Goal: Task Accomplishment & Management: Use online tool/utility

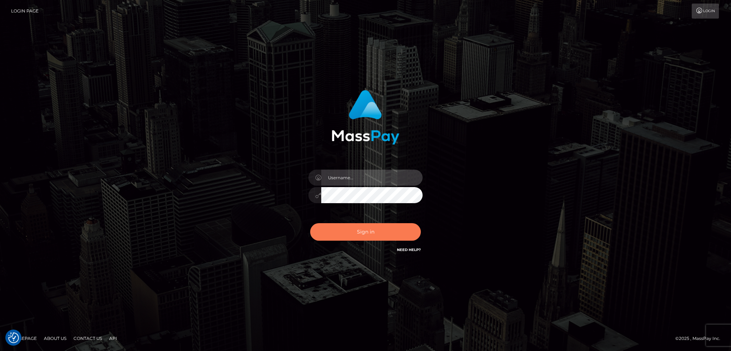
type input "alexstef"
click at [361, 233] on button "Sign in" at bounding box center [365, 232] width 111 height 18
type input "alexstef"
click at [361, 233] on button "Sign in" at bounding box center [365, 232] width 111 height 18
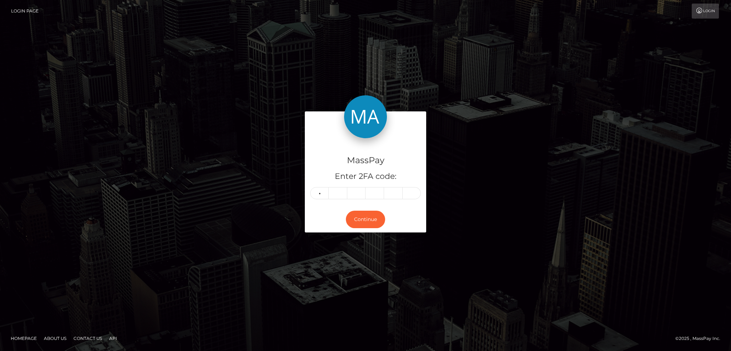
type input "9"
type input "5"
type input "2"
type input "7"
type input "2"
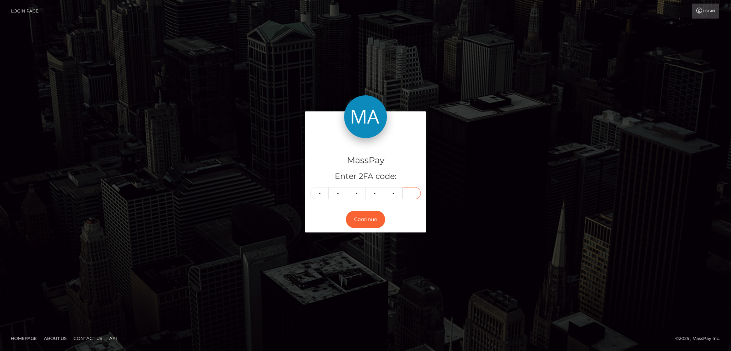
type input "9"
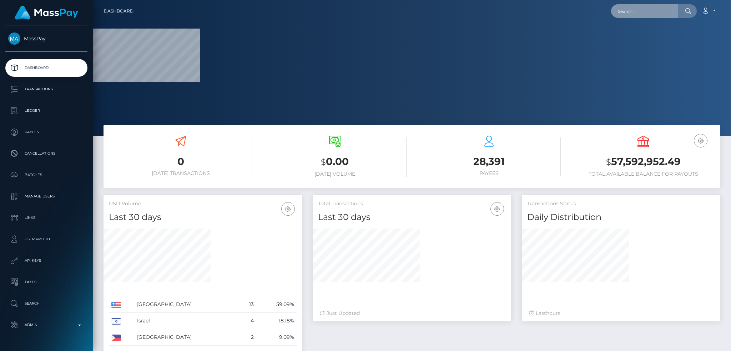
click at [630, 11] on input "text" at bounding box center [644, 11] width 67 height 14
paste input "b74e99255a374cf48724c282f62cdb44"
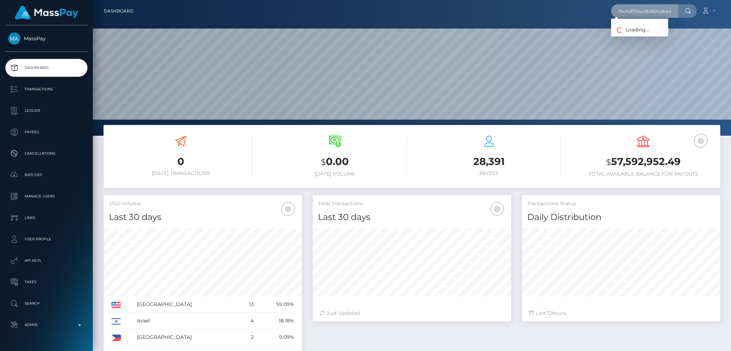
scroll to position [127, 198]
type input "b74e99255a374cf48724c282f62cdb44"
click at [648, 37] on link "Club Closer LLC (Whop Inc - )" at bounding box center [651, 36] width 80 height 13
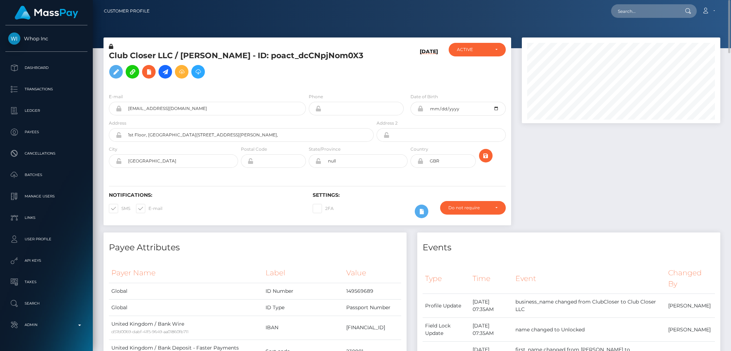
click at [194, 55] on h5 "Club Closer LLC / MARCUS FREDERICK GILHOOLEY - ID: poact_dcCNpjNom0X3" at bounding box center [239, 66] width 261 height 32
copy h5 "Club Closer LLC / MARCUS FREDERICK GILHOOLEY - ID: poact_dcCNpjNom0X3"
click at [204, 99] on div "E-mail marcus@clubcloser.com" at bounding box center [207, 104] width 197 height 23
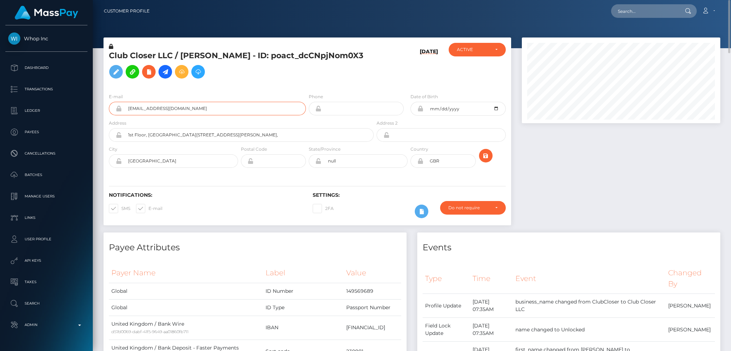
click at [213, 111] on input "marcus@clubcloser.com" at bounding box center [214, 109] width 184 height 14
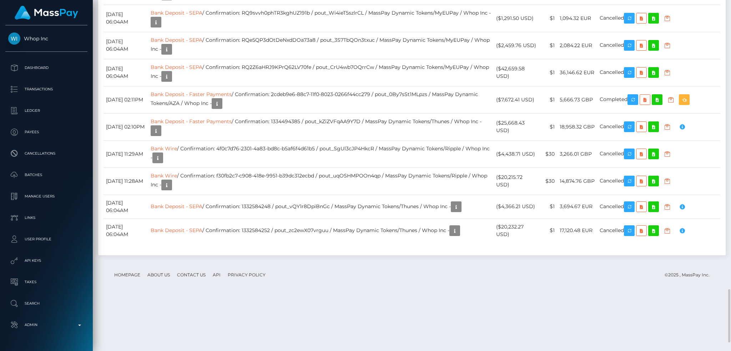
scroll to position [1571, 0]
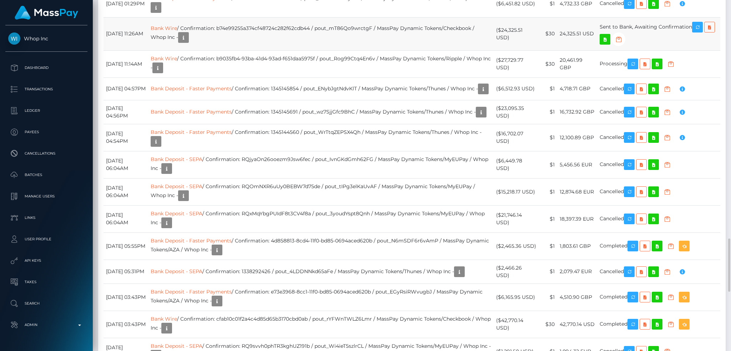
click at [576, 50] on td "24,325.51 USD" at bounding box center [578, 33] width 40 height 33
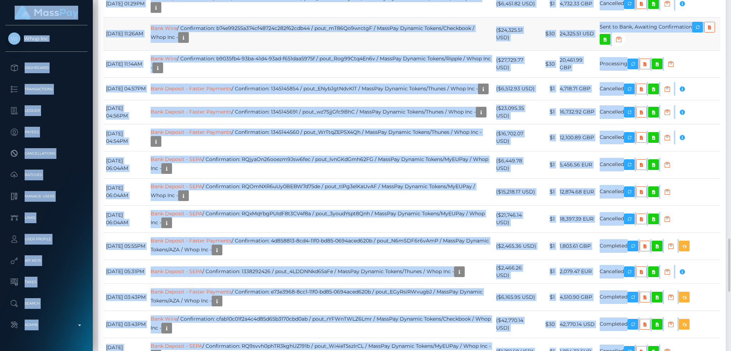
click at [576, 50] on td "24,325.51 USD" at bounding box center [578, 33] width 40 height 33
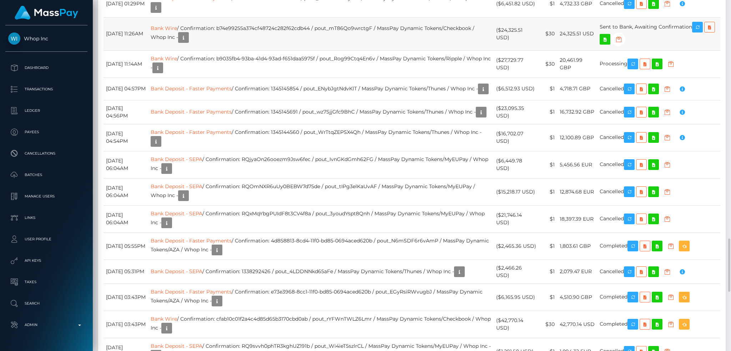
click at [576, 50] on td "24,325.51 USD" at bounding box center [578, 33] width 40 height 33
click at [188, 42] on icon "button" at bounding box center [183, 37] width 9 height 9
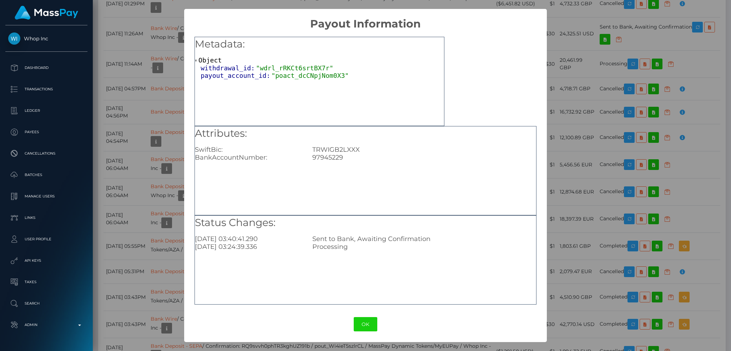
click at [346, 148] on div "TRWIGB2LXXX" at bounding box center [424, 150] width 235 height 8
click at [329, 161] on div "Attributes: SwiftBic: TRWIGB2LXXX BankAccountNumber: 97945229" at bounding box center [366, 170] width 342 height 89
copy div "97945229"
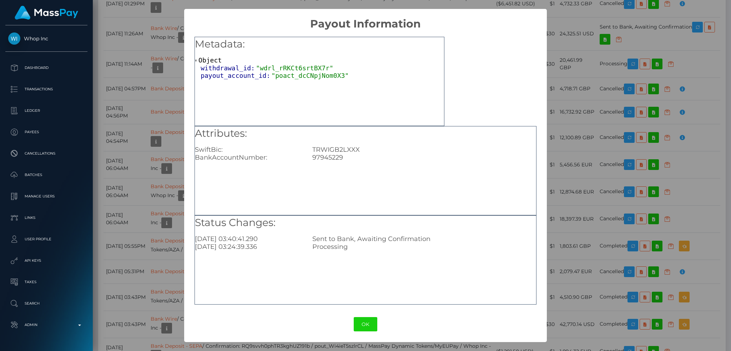
click at [337, 150] on div "TRWIGB2LXXX" at bounding box center [424, 150] width 235 height 8
copy div "TRWIGB2LXXX"
click at [572, 53] on div "× Payout Information Metadata: Object withdrawal_id: "wdrl_rRKCt6srtBX7r" payou…" at bounding box center [365, 175] width 731 height 351
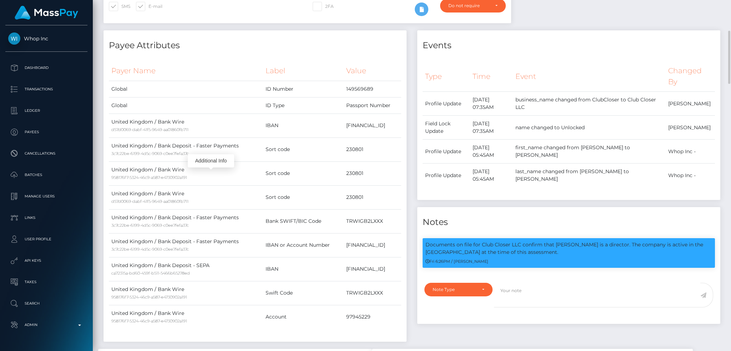
scroll to position [0, 0]
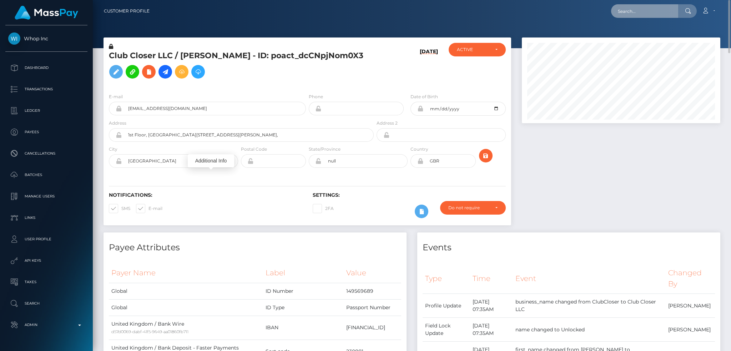
click at [640, 13] on input "text" at bounding box center [644, 11] width 67 height 14
paste input "XTYNxd1TV4RP4B9Sb4vZ3sKkmWs2"
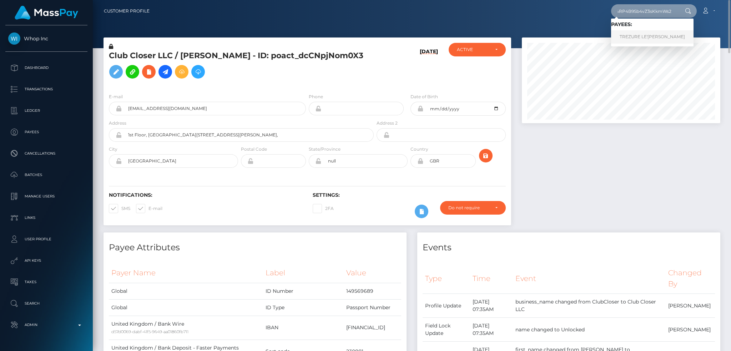
type input "XTYNxd1TV4RP4B9Sb4vZ3sKkmWs2"
click at [645, 34] on link "TREZURE LE'XANDRIA GRAVES" at bounding box center [652, 36] width 83 height 13
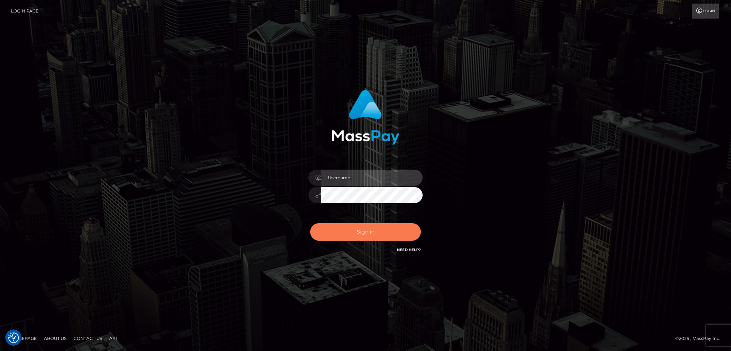
type input "alexstef"
click at [381, 229] on button "Sign in" at bounding box center [365, 232] width 111 height 18
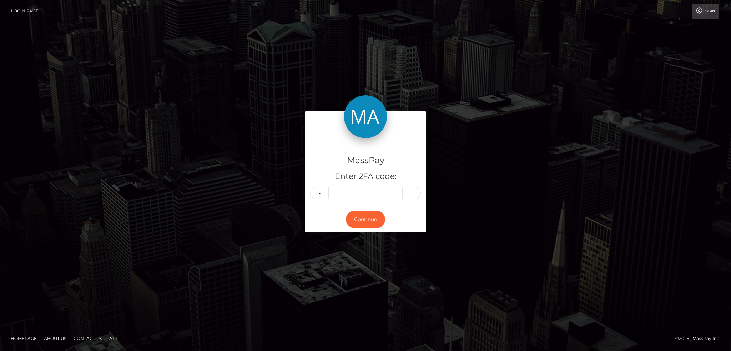
type input "9"
type input "8"
type input "1"
type input "8"
type input "1"
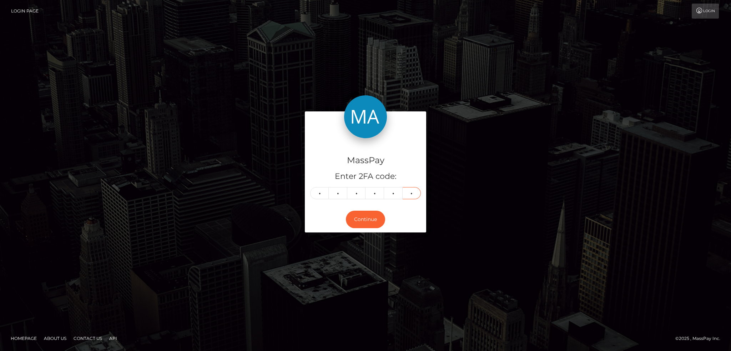
type input "0"
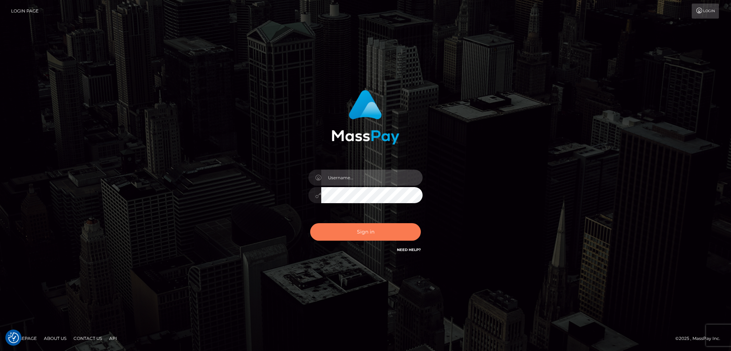
type input "alexstef"
click at [370, 232] on button "Sign in" at bounding box center [365, 232] width 111 height 18
type input "alexstef"
click at [373, 229] on button "Sign in" at bounding box center [365, 232] width 111 height 18
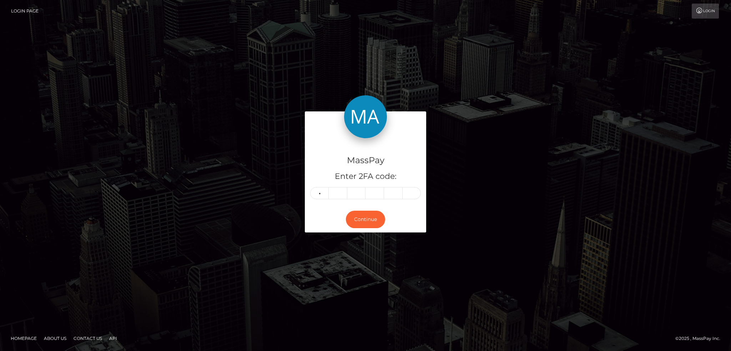
type input "3"
type input "8"
type input "6"
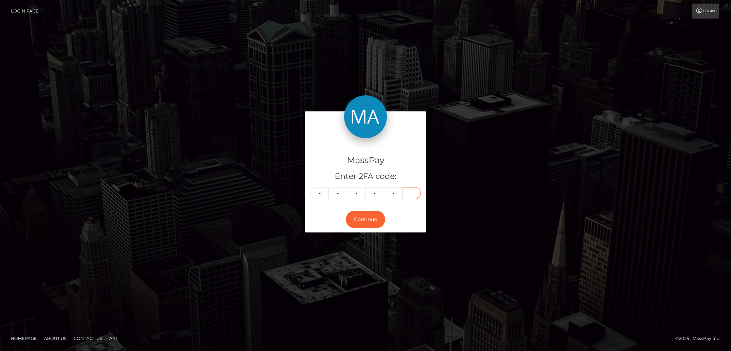
type input "3"
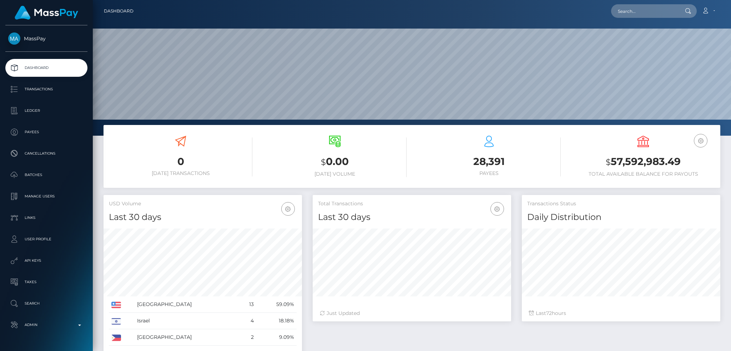
scroll to position [127, 198]
drag, startPoint x: 656, startPoint y: 20, endPoint x: 650, endPoint y: 12, distance: 10.2
click at [655, 17] on nav "Dashboard Loading... Loading... Account Edit Profile" at bounding box center [412, 11] width 639 height 22
click at [650, 12] on input "text" at bounding box center [644, 11] width 67 height 14
paste input "68d45139-a38a-4391-9377-9947ebf86cf0"
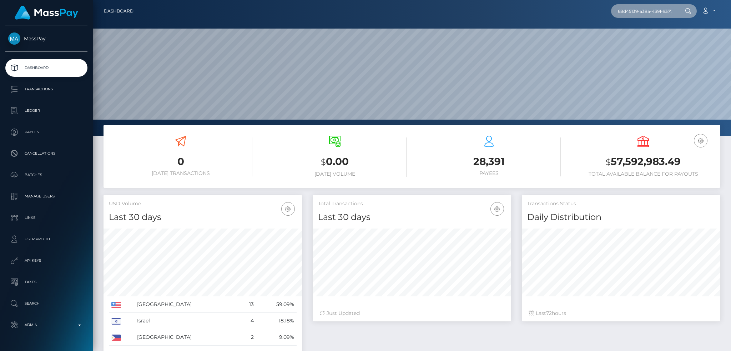
scroll to position [0, 33]
type input "68d45139-a38a-4391-9377-9947ebf86cf0"
click at [630, 36] on link "ANDREI MARKAU" at bounding box center [639, 36] width 57 height 13
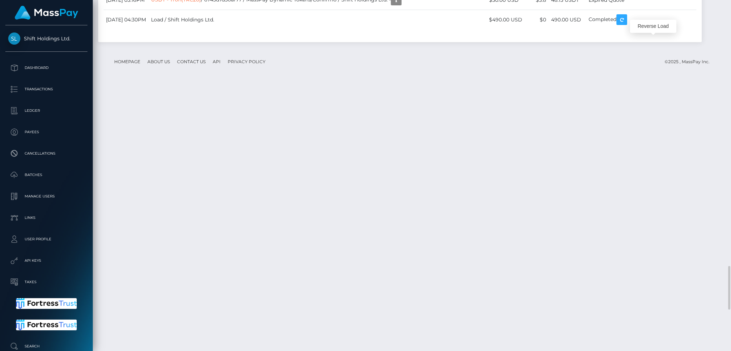
scroll to position [86, 198]
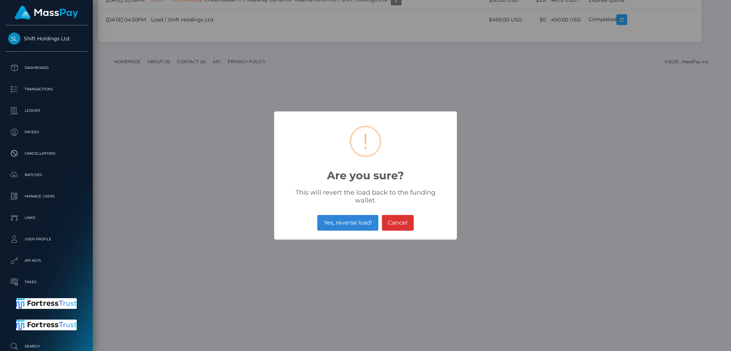
click at [356, 219] on button "Yes, reverse load!" at bounding box center [348, 223] width 61 height 16
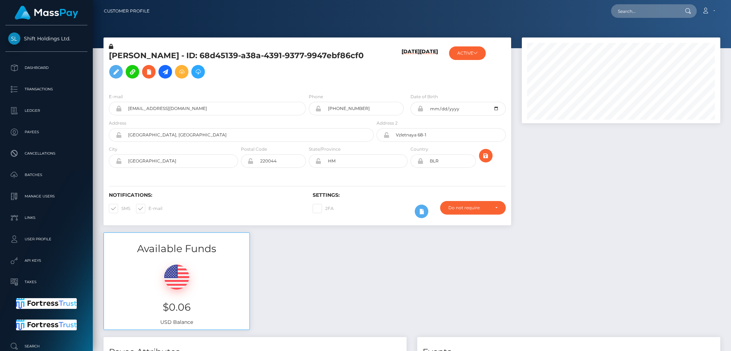
scroll to position [86, 198]
click at [631, 18] on input "text" at bounding box center [644, 11] width 67 height 14
paste input "poact_SpYpDS719rnk"
type input "poact_SpYpDS719rnk"
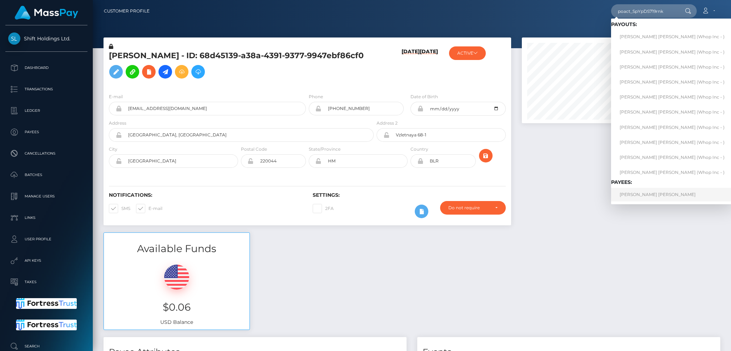
click at [644, 198] on link "JOHN ANTHONY RODRIGUEZ" at bounding box center [672, 194] width 122 height 13
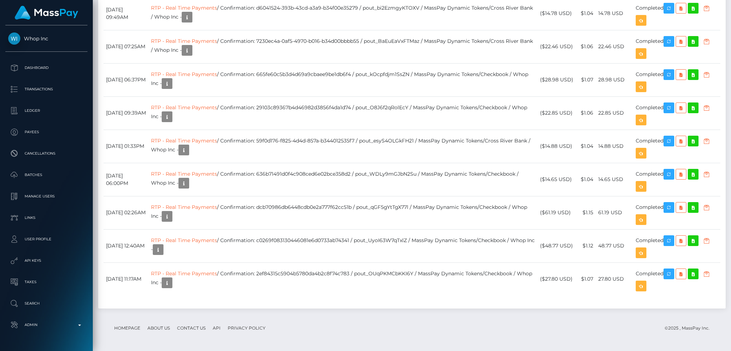
scroll to position [663, 0]
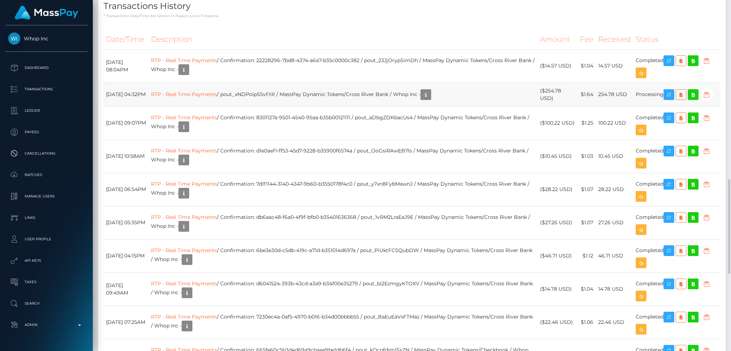
click at [357, 98] on td "RTP - Real Time Payments / pout_xNDPoipS5vFtR / MassPay Dynamic Tokens/Cross Ri…" at bounding box center [343, 95] width 389 height 24
click at [331, 104] on td "RTP - Real Time Payments / pout_xNDPoipS5vFtR / MassPay Dynamic Tokens/Cross Ri…" at bounding box center [343, 95] width 389 height 24
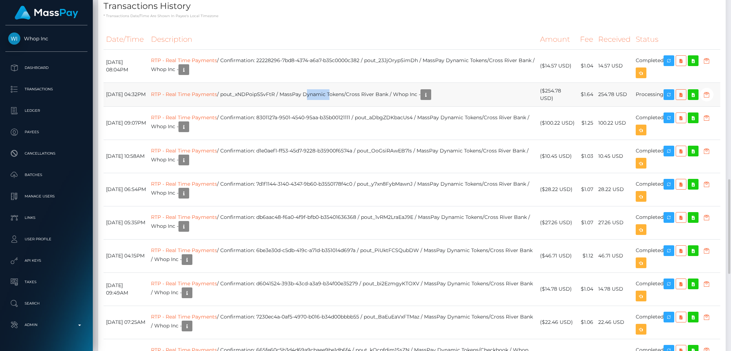
click at [331, 104] on td "RTP - Real Time Payments / pout_xNDPoipS5vFtR / MassPay Dynamic Tokens/Cross Ri…" at bounding box center [343, 95] width 389 height 24
click at [269, 103] on td "RTP - Real Time Payments / pout_xNDPoipS5vFtR / MassPay Dynamic Tokens/Cross Ri…" at bounding box center [343, 95] width 389 height 24
copy td "pout_xNDPoipS5vFtR"
click at [672, 99] on icon "button" at bounding box center [669, 94] width 9 height 9
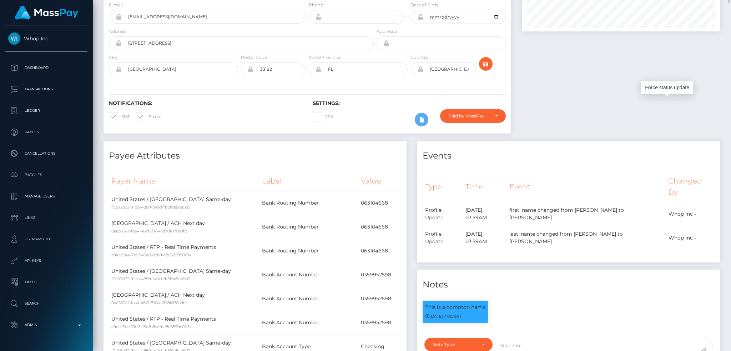
scroll to position [0, 0]
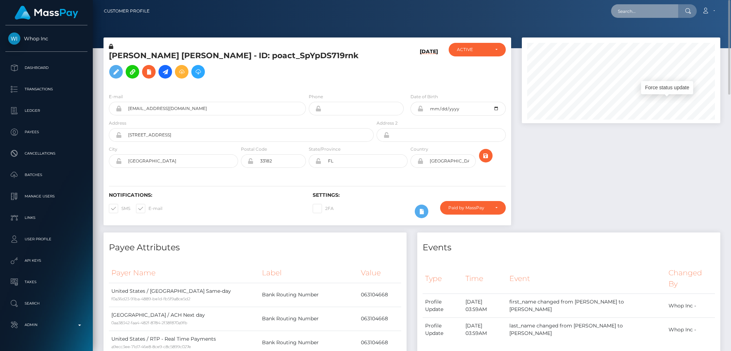
click at [657, 5] on input "text" at bounding box center [644, 11] width 67 height 14
paste input "35da6f54-40f0-40ba-b471-0203b4d36296"
type input "35da6f54-40f0-40ba-b471-0203b4d36296"
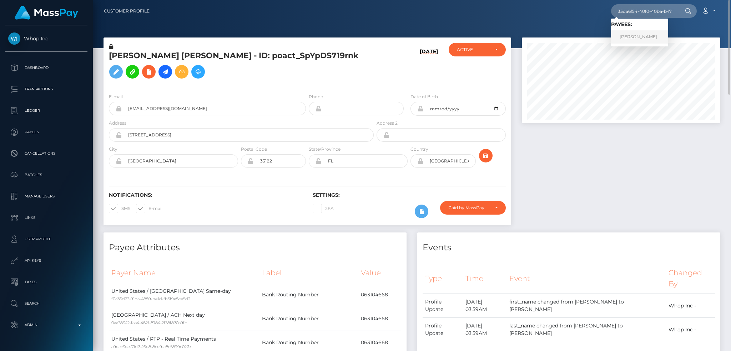
click at [636, 36] on link "[PERSON_NAME]" at bounding box center [639, 36] width 57 height 13
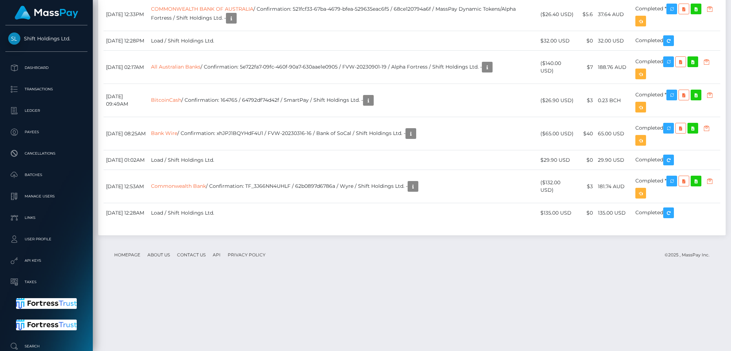
scroll to position [1219, 0]
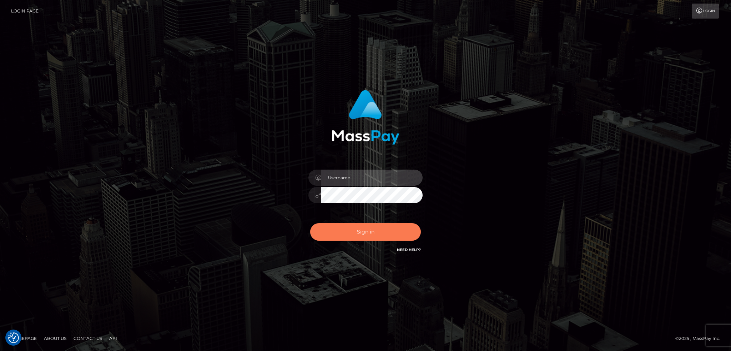
type input "alexstef"
drag, startPoint x: 381, startPoint y: 236, endPoint x: 414, endPoint y: 146, distance: 95.9
click at [381, 235] on button "Sign in" at bounding box center [365, 232] width 111 height 18
type input "alexstef"
click at [343, 231] on button "Sign in" at bounding box center [365, 232] width 111 height 18
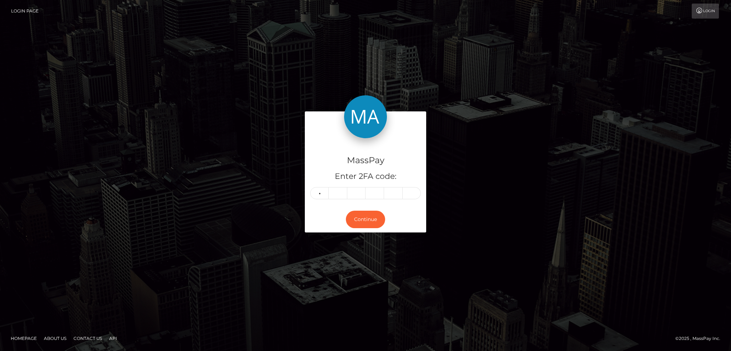
type input "4"
type input "7"
type input "3"
type input "1"
type input "0"
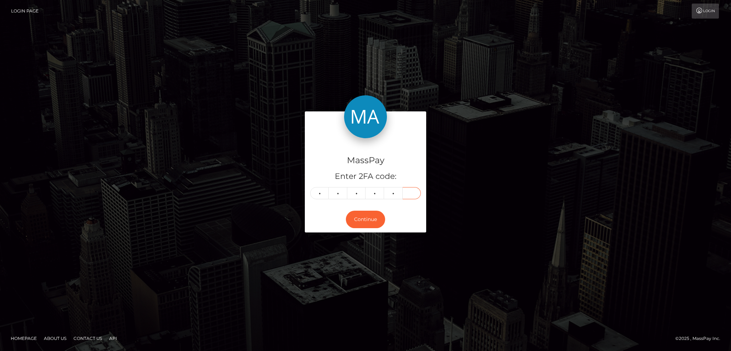
type input "5"
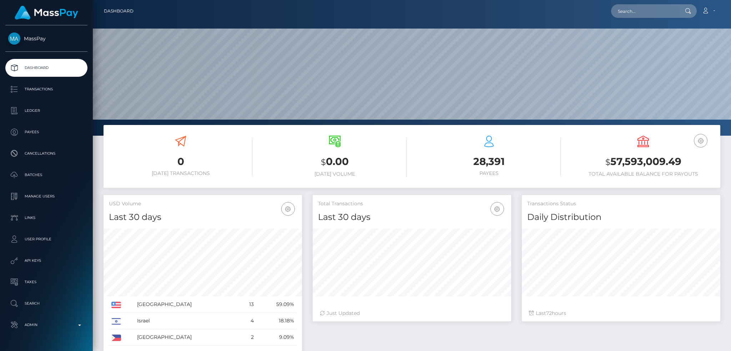
scroll to position [127, 198]
drag, startPoint x: 648, startPoint y: 11, endPoint x: 642, endPoint y: 12, distance: 6.1
click at [648, 11] on input "text" at bounding box center [644, 11] width 67 height 14
paste input "strawberrybunni2000@gmail.com"
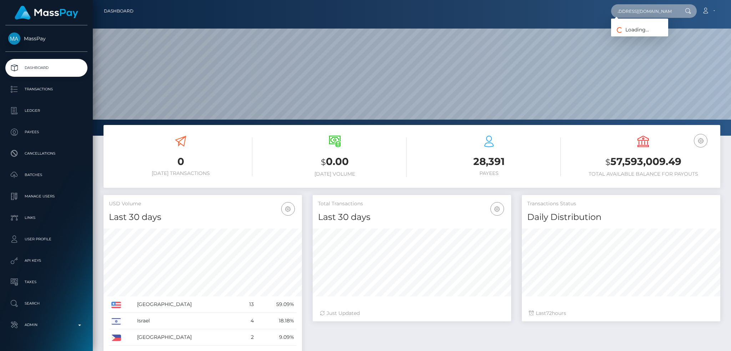
type input "strawberrybunni2000@gmail.com"
click at [637, 40] on link "KAREN TRAN" at bounding box center [639, 36] width 57 height 13
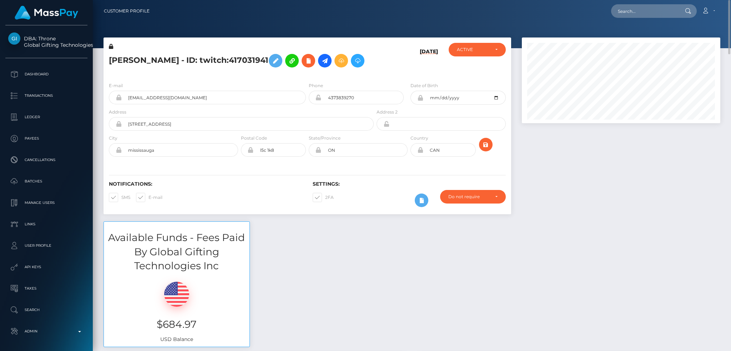
click at [325, 197] on span at bounding box center [325, 197] width 0 height 5
click at [325, 197] on input "2FA" at bounding box center [327, 195] width 5 height 5
checkbox input "false"
drag, startPoint x: 654, startPoint y: 15, endPoint x: 598, endPoint y: 13, distance: 56.1
click at [654, 15] on input "text" at bounding box center [644, 11] width 67 height 14
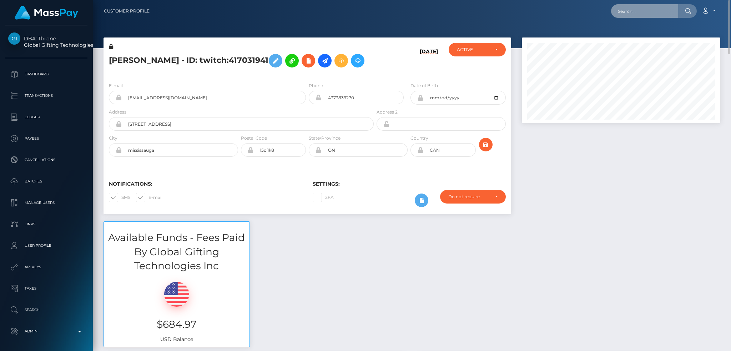
paste input "[EMAIL_ADDRESS][DOMAIN_NAME]"
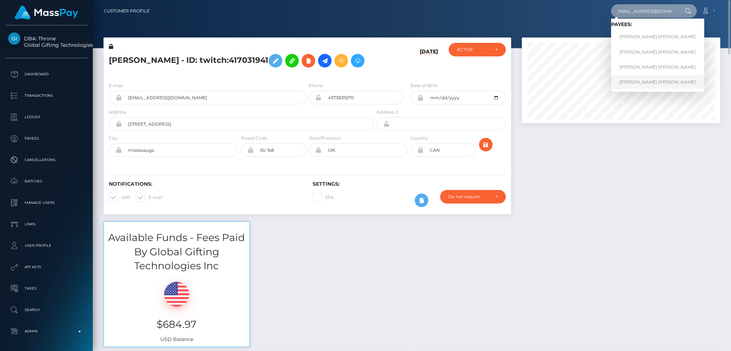
type input "[EMAIL_ADDRESS][DOMAIN_NAME]"
click at [636, 81] on link "Mark Joe Varga Melendrez" at bounding box center [657, 81] width 93 height 13
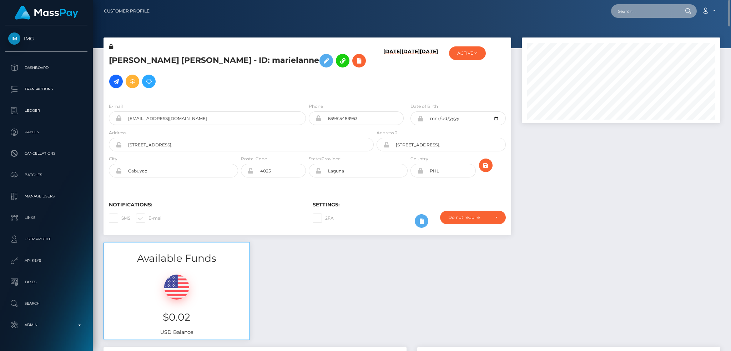
click at [665, 11] on input "text" at bounding box center [644, 11] width 67 height 14
paste input "MSP78cdcf8aab9c67f"
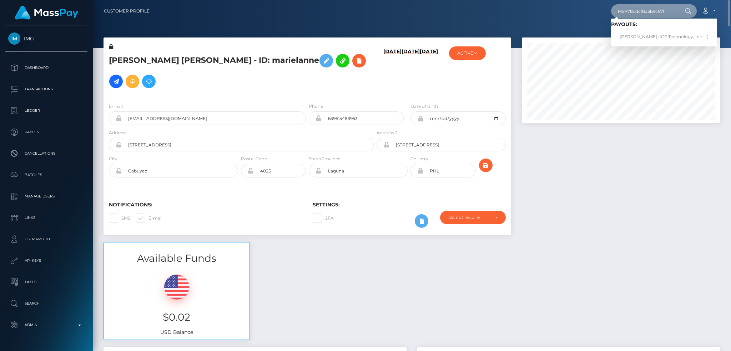
type input "MSP78cdcf8aab9c67f"
click at [648, 41] on link "MELISSA LOUISE BINION (ICF Technology, Inc. - )" at bounding box center [664, 36] width 106 height 13
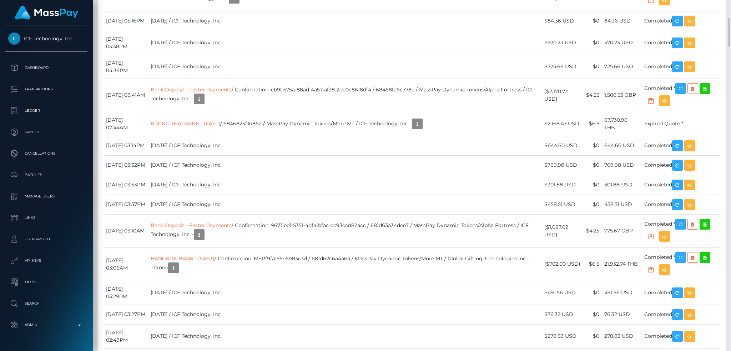
scroll to position [2476, 0]
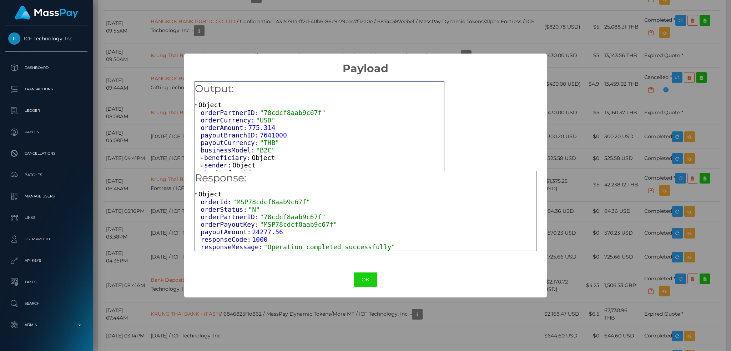
click at [261, 160] on span "Object" at bounding box center [263, 158] width 23 height 8
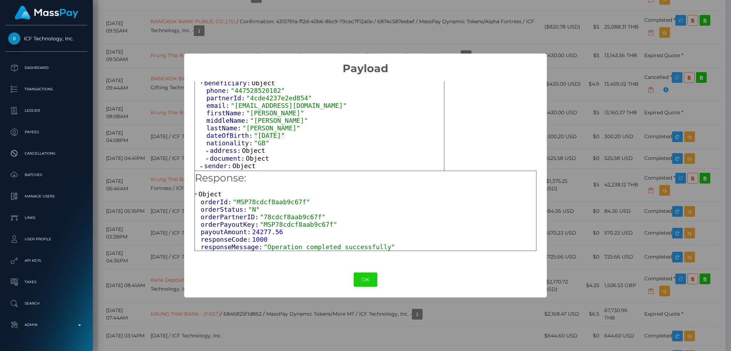
scroll to position [85, 0]
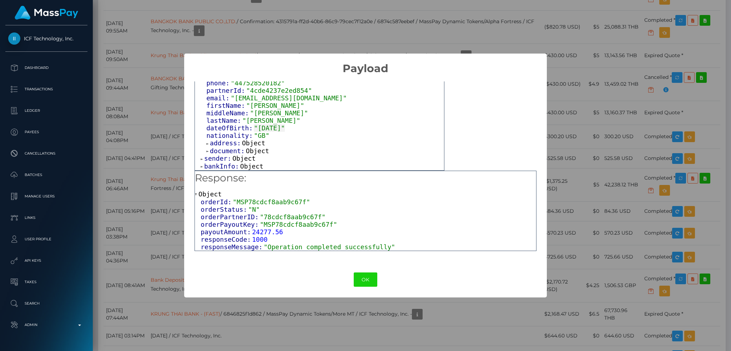
click at [143, 109] on div "× Payload Output: Object orderPartnerID: "78cdcf8aab9c67f" orderCurrency: "USD"…" at bounding box center [365, 175] width 731 height 351
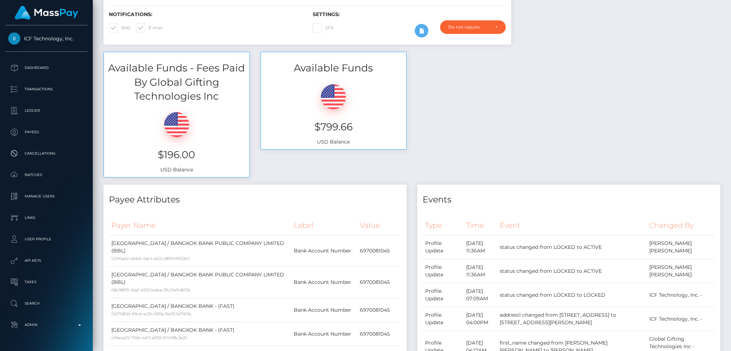
scroll to position [0, 0]
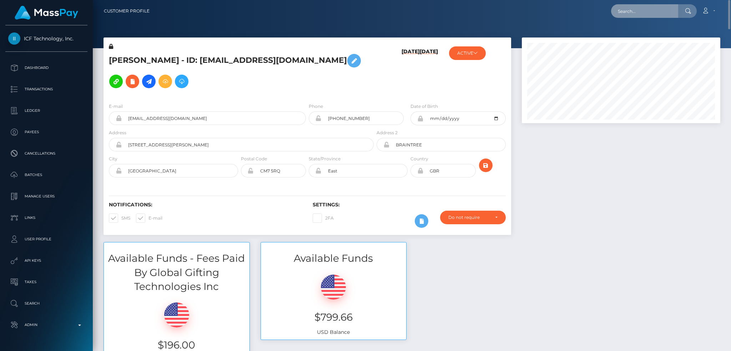
click at [662, 14] on input "text" at bounding box center [644, 11] width 67 height 14
paste input "hotcbstrip@mail.ru"
type input "hotcbstrip@mail.ru"
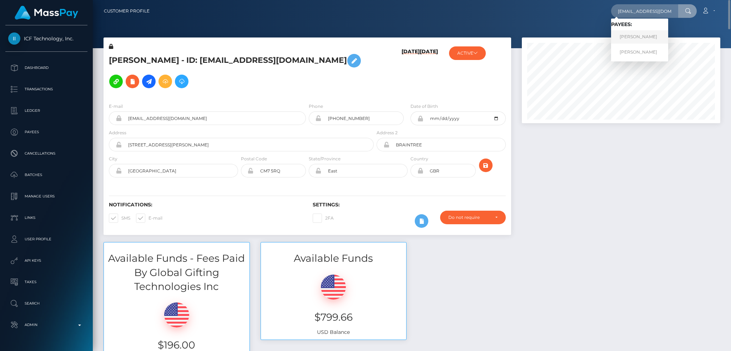
click at [642, 40] on link "ANASTASIIA POPOVA" at bounding box center [639, 36] width 57 height 13
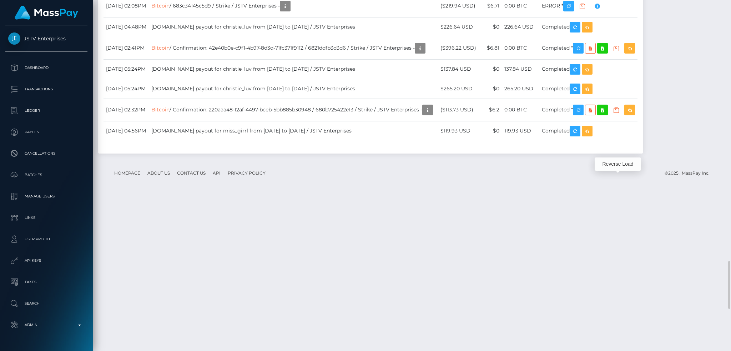
scroll to position [86, 198]
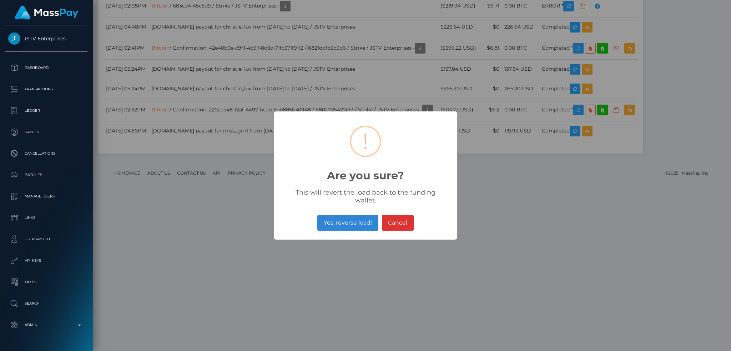
click at [233, 126] on div "× ! Are you sure? This will revert the load back to the funding wallet. Yes, re…" at bounding box center [365, 175] width 731 height 351
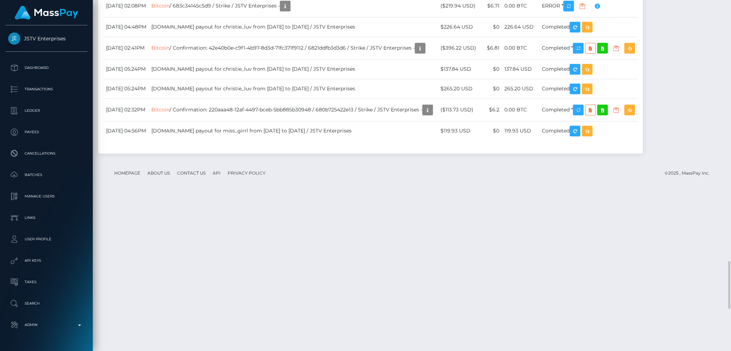
drag, startPoint x: 351, startPoint y: 133, endPoint x: 386, endPoint y: 134, distance: 35.7
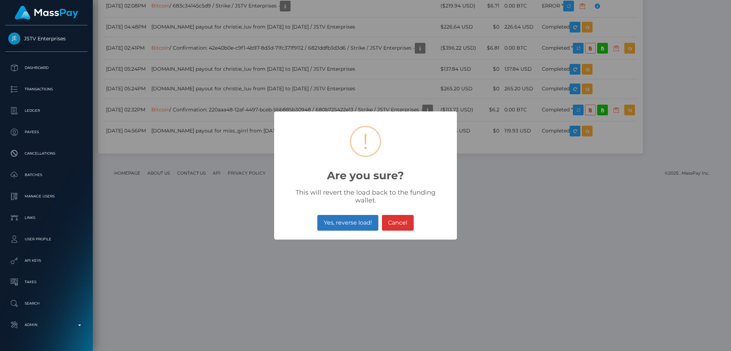
click at [334, 216] on button "Yes, reverse load!" at bounding box center [348, 223] width 61 height 16
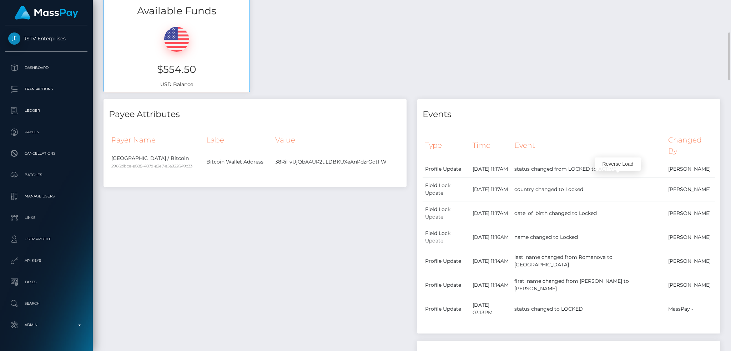
scroll to position [0, 0]
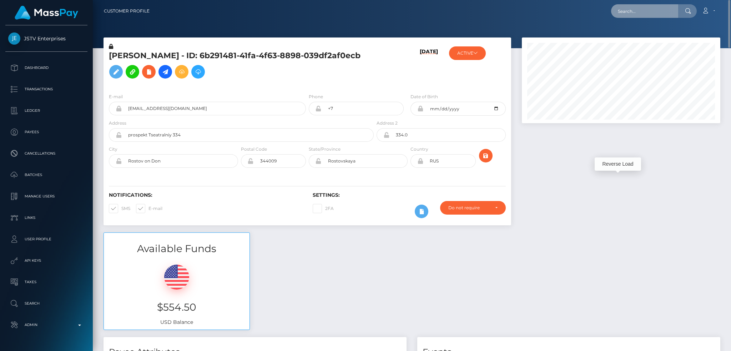
click at [657, 11] on input "text" at bounding box center [644, 11] width 67 height 14
paste input "ff35c028-5eca-4464-9b04-1be442869649"
type input "ff35c028-5eca-4464-9b04-1be442869649"
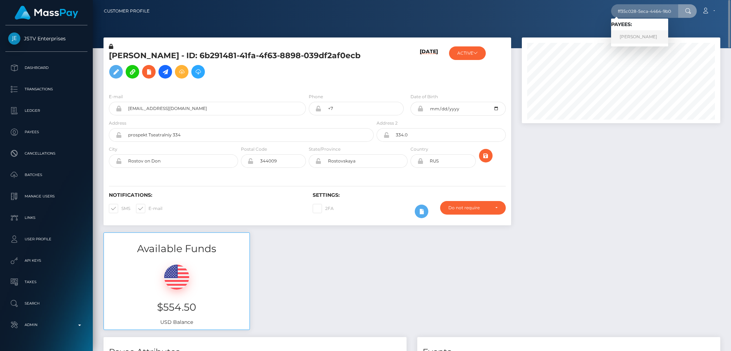
click at [635, 35] on link "Valeria Khanevich" at bounding box center [639, 36] width 57 height 13
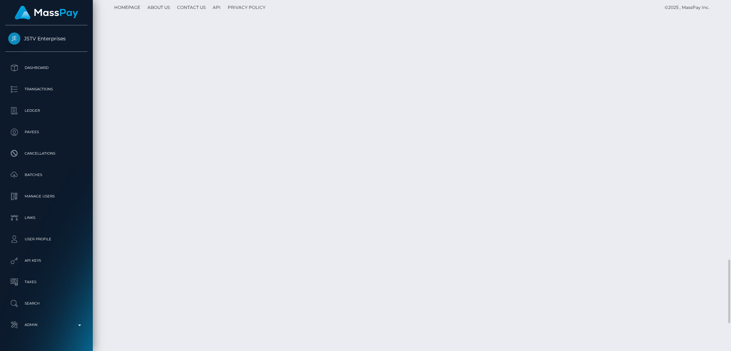
scroll to position [86, 198]
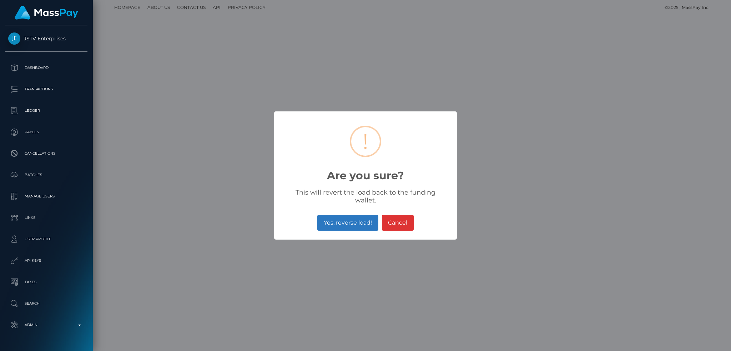
click at [360, 220] on button "Yes, reverse load!" at bounding box center [348, 223] width 61 height 16
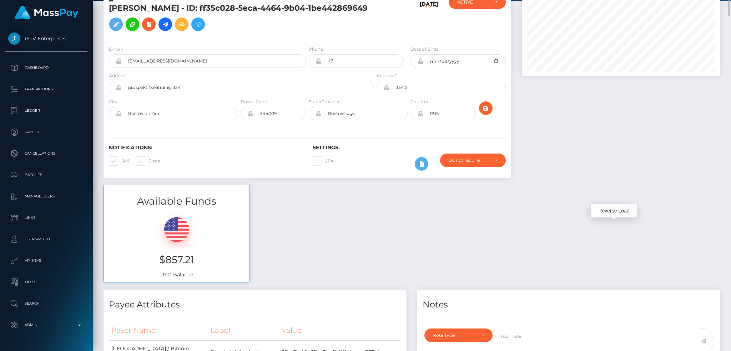
scroll to position [0, 0]
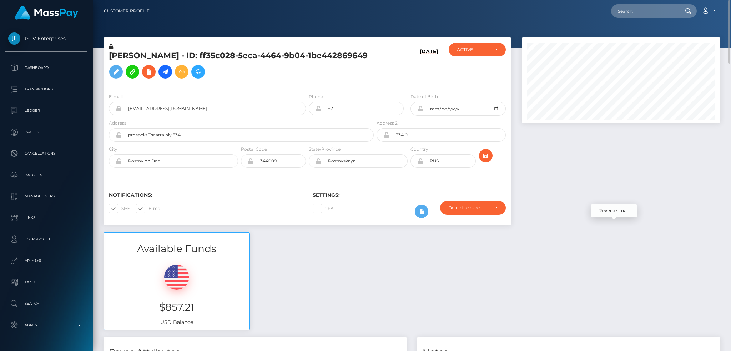
click at [641, 1] on nav "Customer Profile Loading... Loading... Account" at bounding box center [412, 11] width 639 height 22
click at [641, 11] on input "text" at bounding box center [644, 11] width 67 height 14
paste input "[EMAIL_ADDRESS][DOMAIN_NAME]"
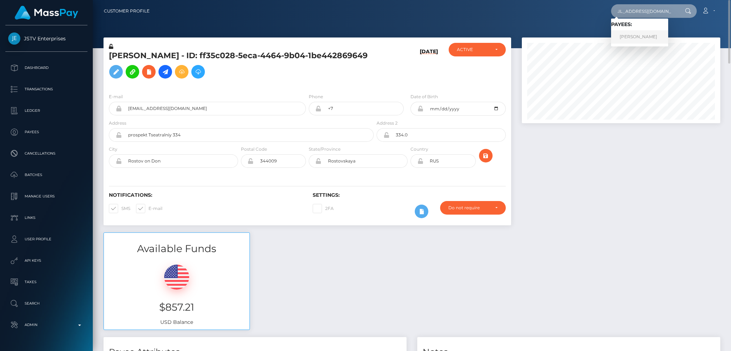
type input "[EMAIL_ADDRESS][DOMAIN_NAME]"
click at [635, 37] on link "Viktoria Alexandrovna Malahova" at bounding box center [639, 36] width 57 height 13
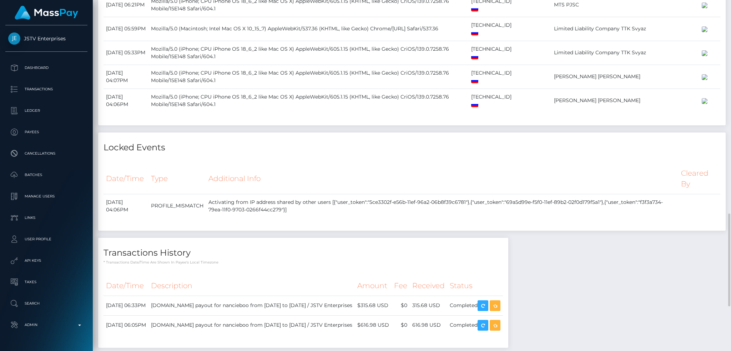
scroll to position [1114, 0]
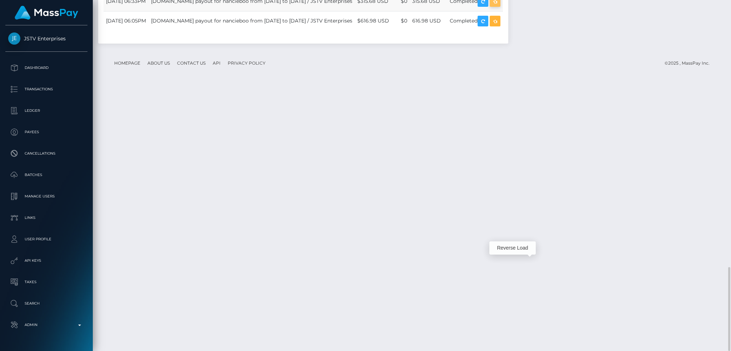
click at [500, 6] on icon "button" at bounding box center [495, 1] width 9 height 9
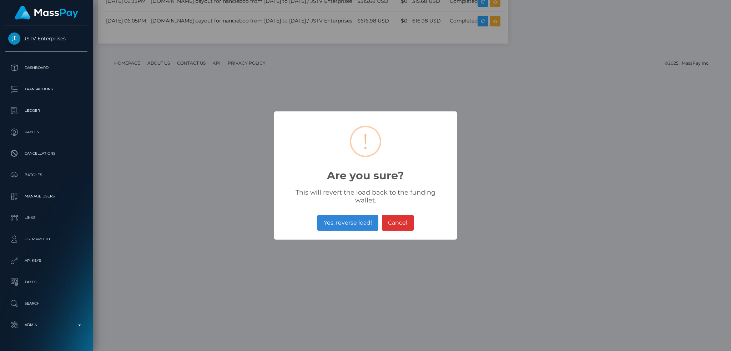
scroll to position [86, 198]
click at [330, 215] on button "Yes, reverse load!" at bounding box center [348, 223] width 61 height 16
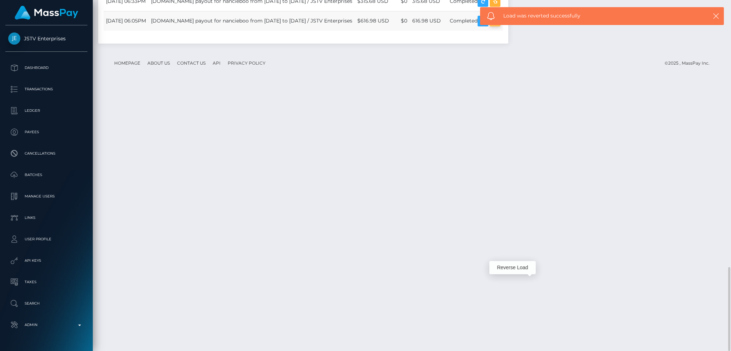
click at [500, 26] on icon "button" at bounding box center [495, 21] width 9 height 9
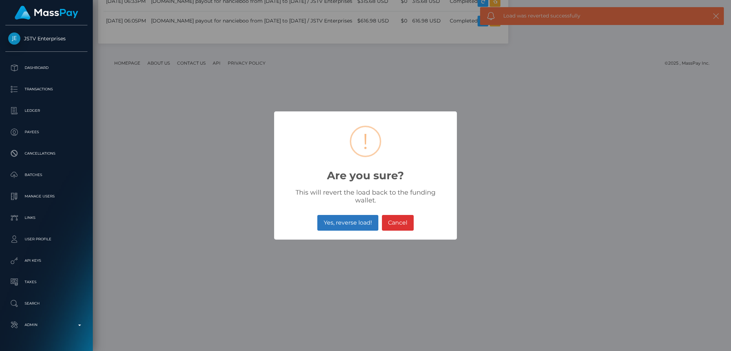
click at [339, 218] on button "Yes, reverse load!" at bounding box center [348, 223] width 61 height 16
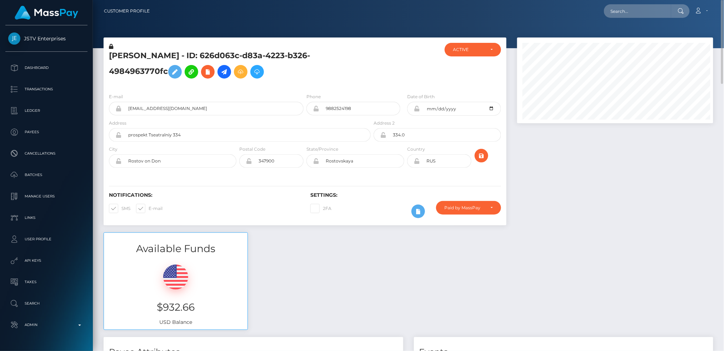
scroll to position [357069, 356958]
click at [626, 11] on input "text" at bounding box center [637, 11] width 67 height 14
paste input "70074492-564d-4d17-9bc4-70e21934a3e6"
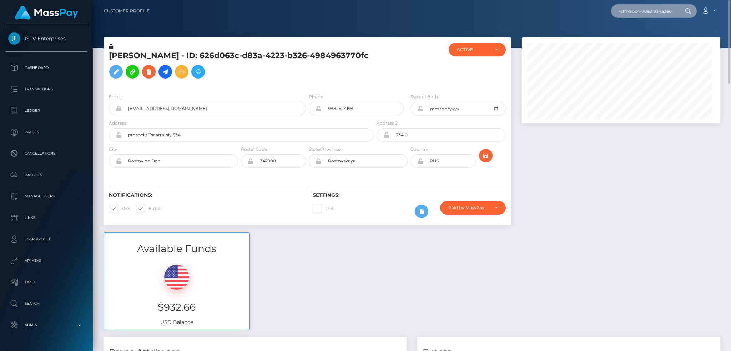
scroll to position [86, 198]
type input "70074492-564d-4d17-9bc4-70e21934a3e6"
click at [645, 36] on link "POLINA NIKOLAEVNA LESNIKOVA" at bounding box center [639, 36] width 57 height 13
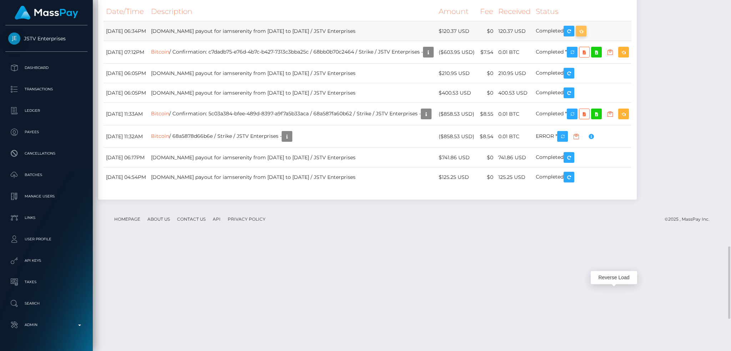
click at [586, 36] on icon "button" at bounding box center [581, 31] width 9 height 9
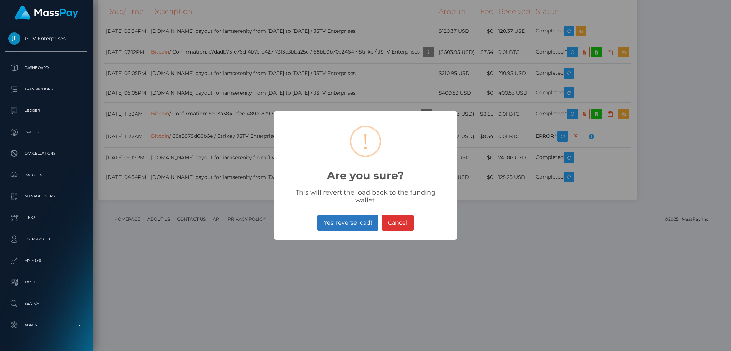
click at [348, 221] on button "Yes, reverse load!" at bounding box center [348, 223] width 61 height 16
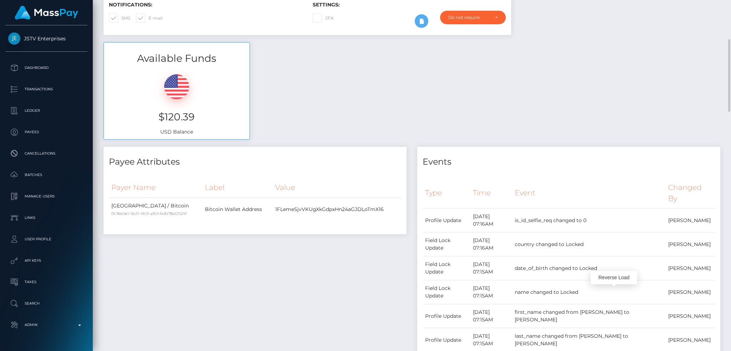
scroll to position [0, 0]
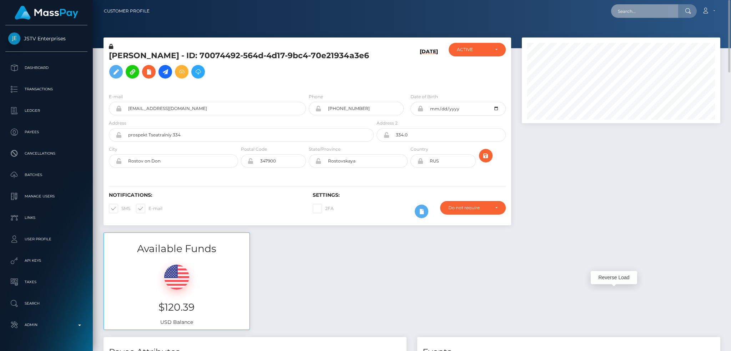
click at [666, 10] on input "text" at bounding box center [644, 11] width 67 height 14
paste input "3002db97-fc83-47d0-b187-cc7e9e2c05f8"
type input "3002db97-fc83-47d0-b187-cc7e9e2c05f8"
click at [654, 39] on link "[PERSON_NAME]" at bounding box center [639, 36] width 57 height 13
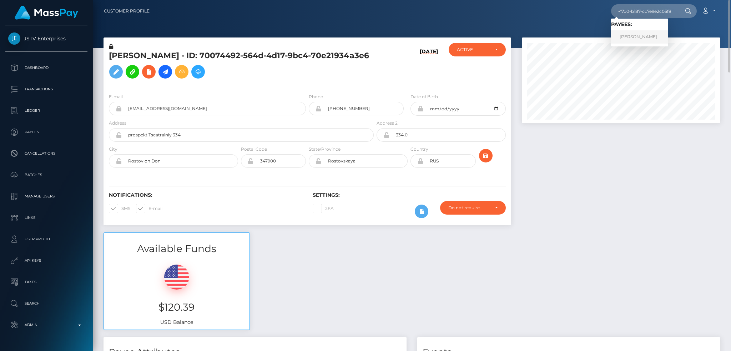
scroll to position [0, 0]
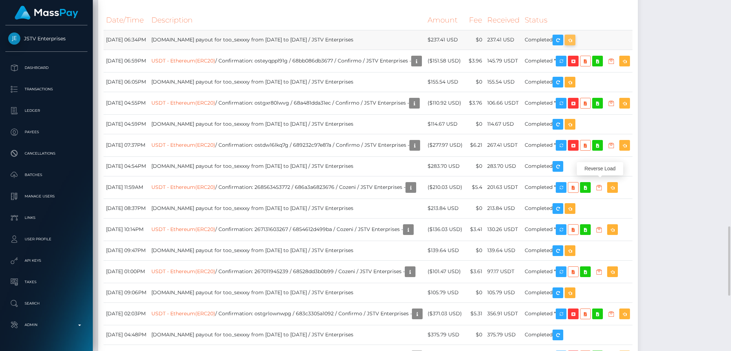
scroll to position [86, 198]
click at [575, 45] on icon "button" at bounding box center [570, 40] width 9 height 9
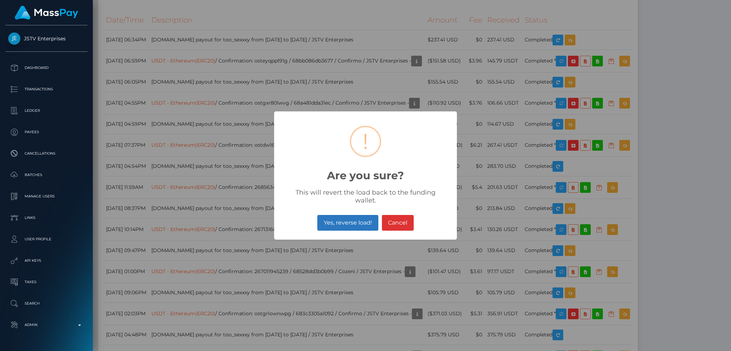
click at [349, 221] on button "Yes, reverse load!" at bounding box center [348, 223] width 61 height 16
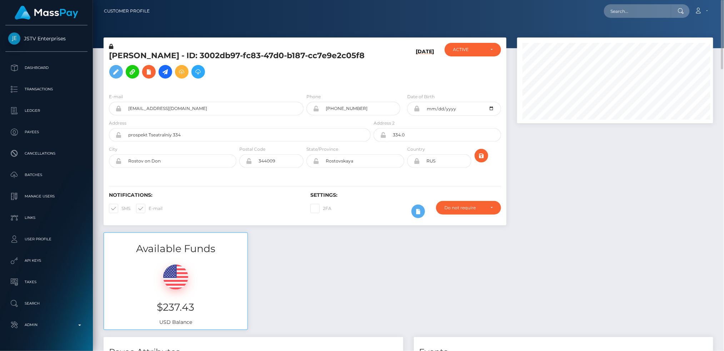
scroll to position [86, 196]
drag, startPoint x: 636, startPoint y: 7, endPoint x: 619, endPoint y: 8, distance: 17.2
click at [636, 7] on input "text" at bounding box center [637, 11] width 67 height 14
paste input "0d7bc055-70af-4c7d-ae93-c18d44a2324c"
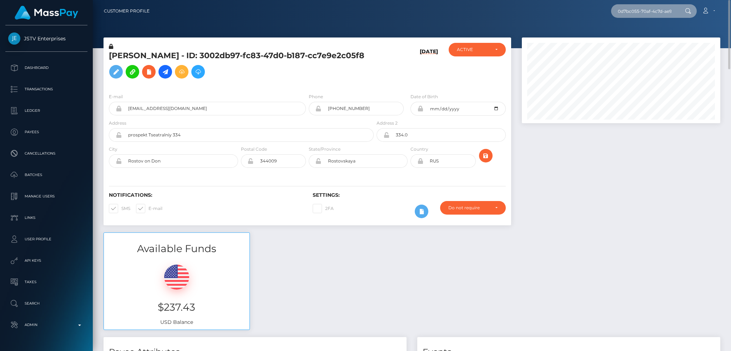
scroll to position [0, 35]
type input "0d7bc055-70af-4c7d-ae93-c18d44a2324c"
click at [634, 35] on link "Valeriia Ushak" at bounding box center [639, 36] width 57 height 13
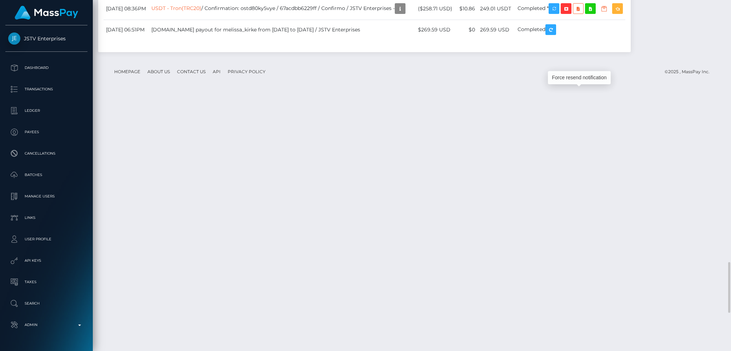
scroll to position [86, 198]
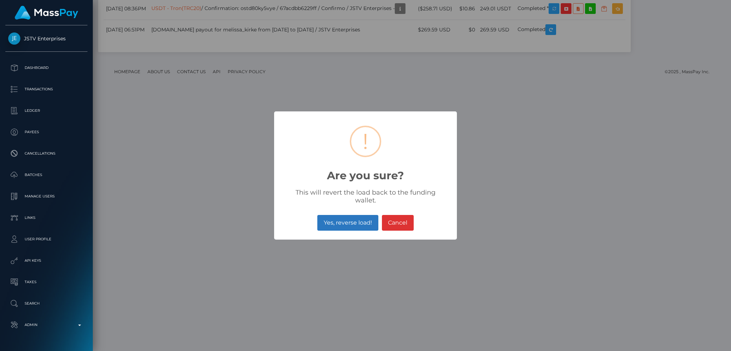
click at [349, 215] on button "Yes, reverse load!" at bounding box center [348, 223] width 61 height 16
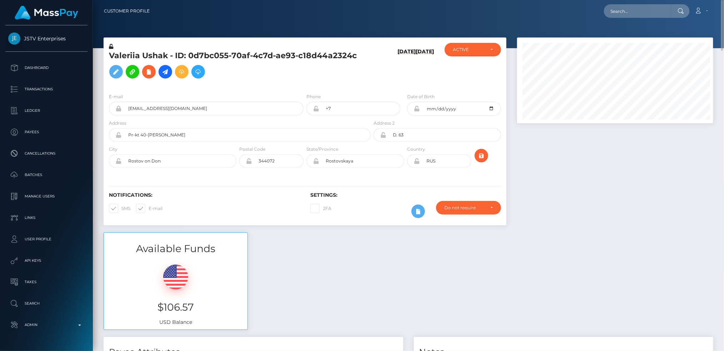
scroll to position [86, 196]
click at [628, 11] on input "text" at bounding box center [637, 11] width 67 height 14
paste input "753683366720577537"
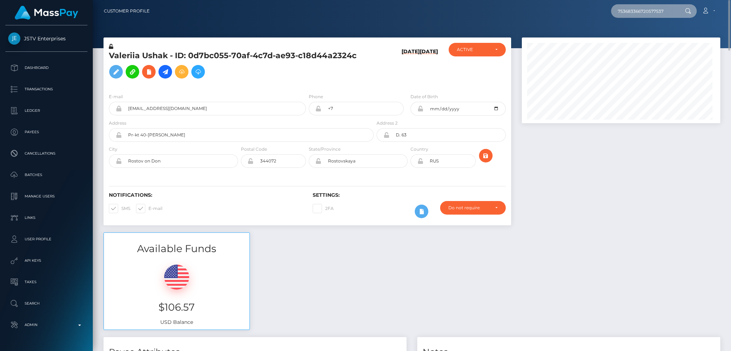
scroll to position [86, 198]
type input "753683366720577537"
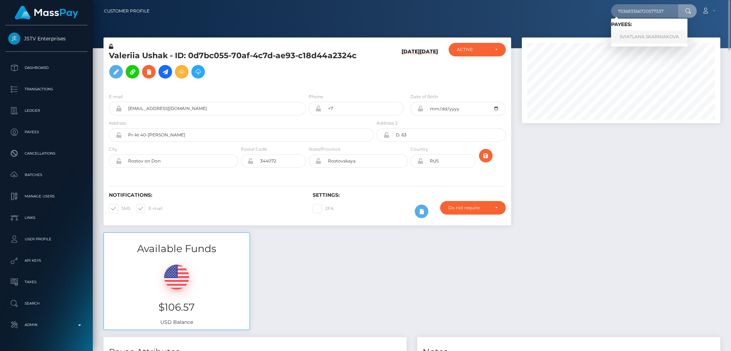
click at [638, 36] on link "SVIATLANA SKARNIAKOVA" at bounding box center [649, 36] width 76 height 13
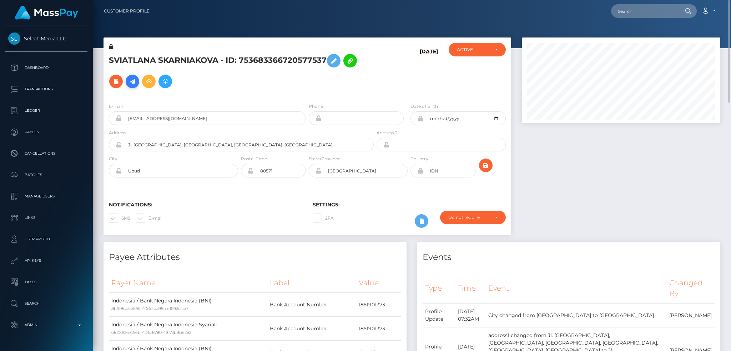
click at [131, 85] on icon at bounding box center [132, 81] width 9 height 9
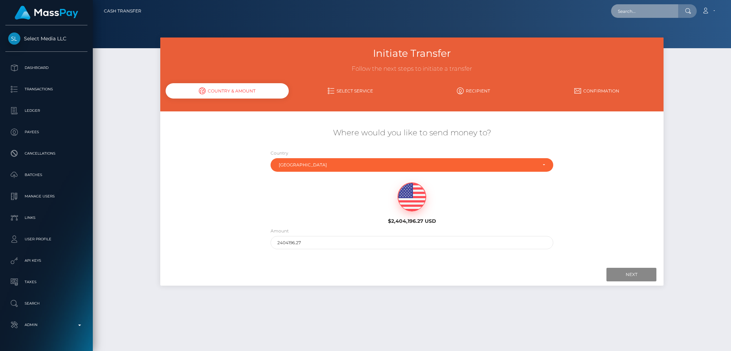
drag, startPoint x: 646, startPoint y: 8, endPoint x: 636, endPoint y: 11, distance: 9.8
click at [646, 8] on input "text" at bounding box center [644, 11] width 67 height 14
paste input "sotiaperikleous2@gmail.com"
type input "sotiaperikleous2@gmail.com"
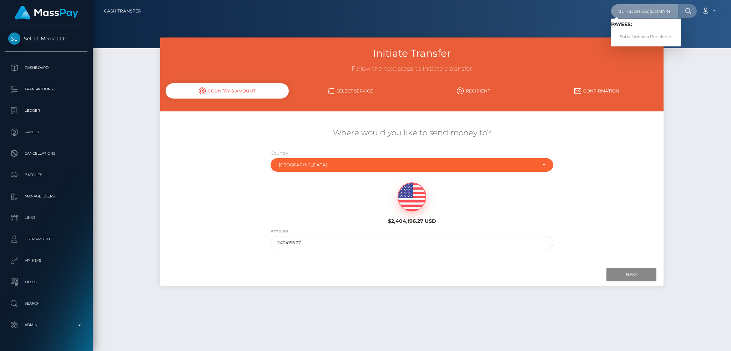
scroll to position [0, 0]
click at [634, 37] on link "Sotia Ndenisa Pericleous" at bounding box center [646, 36] width 70 height 13
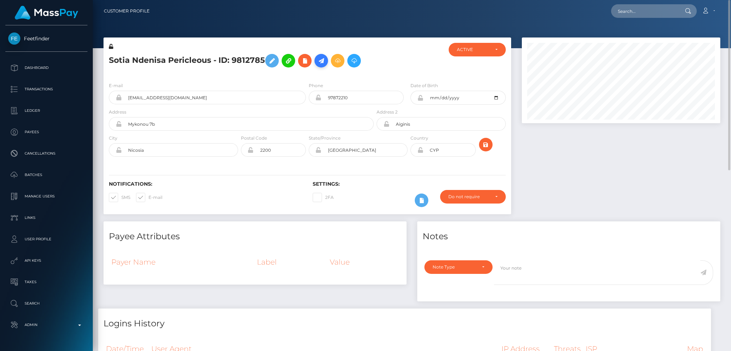
click at [325, 63] on icon at bounding box center [321, 60] width 9 height 9
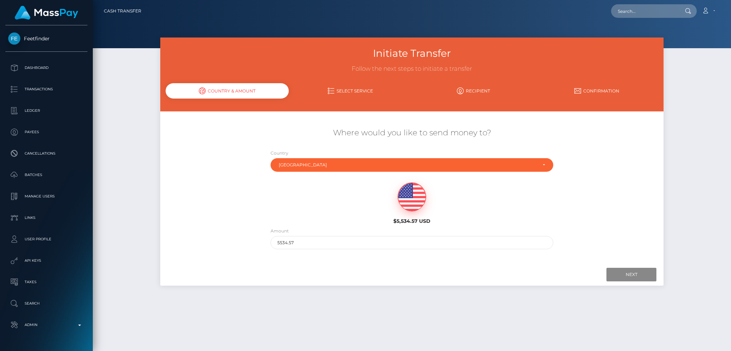
click at [277, 246] on div "Amount 5534.57" at bounding box center [412, 240] width 294 height 26
drag, startPoint x: 300, startPoint y: 240, endPoint x: 250, endPoint y: 239, distance: 50.0
click at [250, 239] on div "Where would you like to send money to? Country Abkhazia Afghanistan Albania Alg…" at bounding box center [412, 188] width 504 height 129
type input "200"
click at [623, 271] on input "Next" at bounding box center [632, 275] width 50 height 14
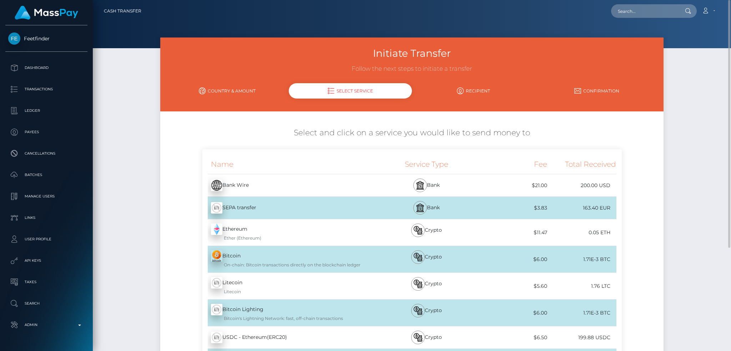
scroll to position [147, 0]
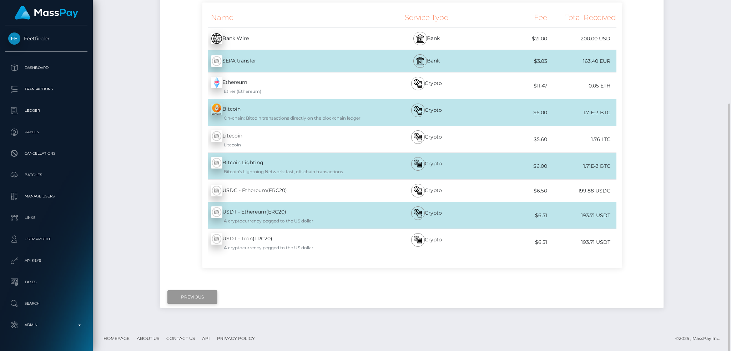
drag, startPoint x: 198, startPoint y: 296, endPoint x: 201, endPoint y: 294, distance: 4.5
click at [198, 296] on input "Previous" at bounding box center [193, 297] width 50 height 14
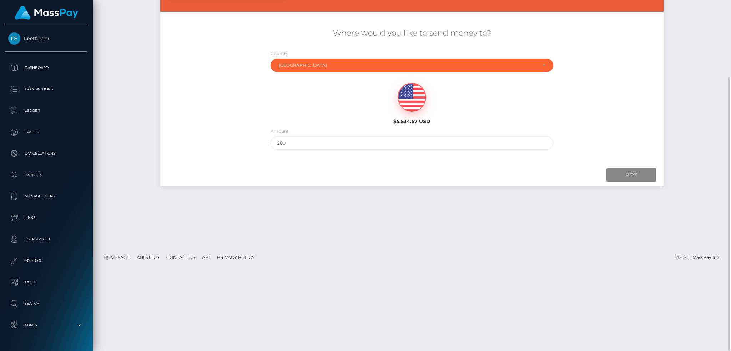
scroll to position [0, 0]
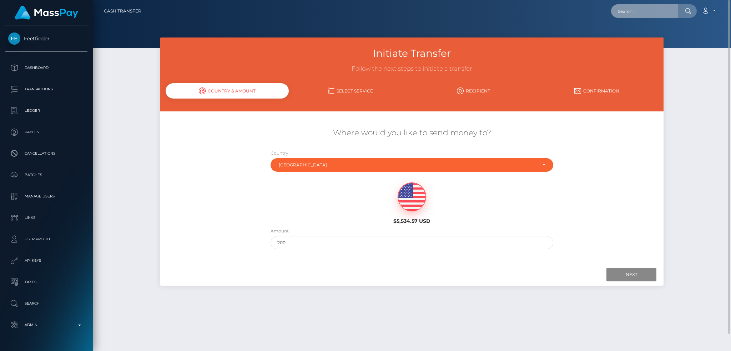
click at [655, 9] on input "text" at bounding box center [644, 11] width 67 height 14
paste input "lovercbstrip@mail.ru"
type input "lovercbstrip@mail.ru"
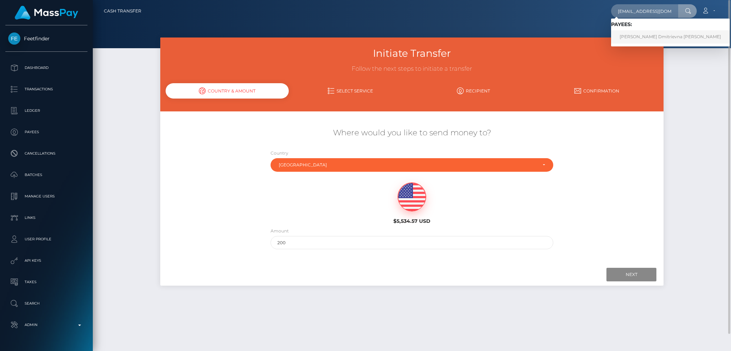
click at [641, 40] on link "Angelika Dmitrievna Radchenko" at bounding box center [670, 36] width 119 height 13
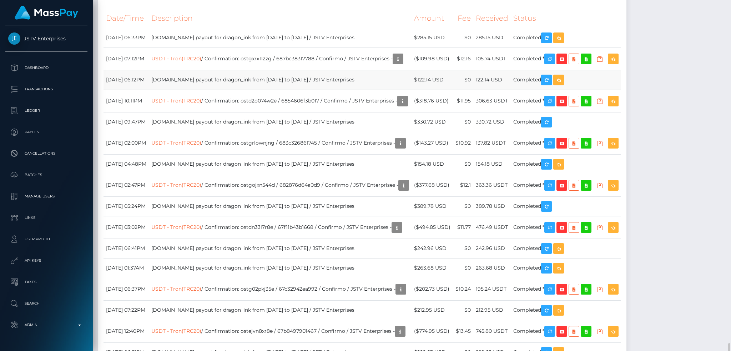
scroll to position [1190, 0]
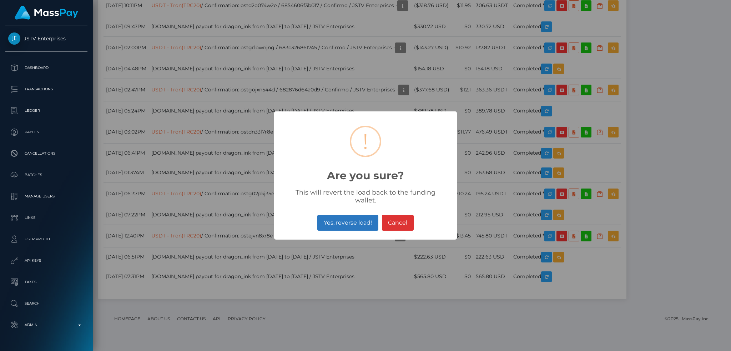
click at [349, 216] on button "Yes, reverse load!" at bounding box center [348, 223] width 61 height 16
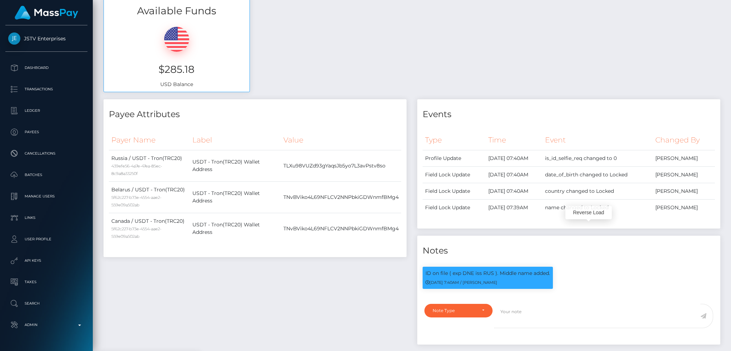
scroll to position [0, 0]
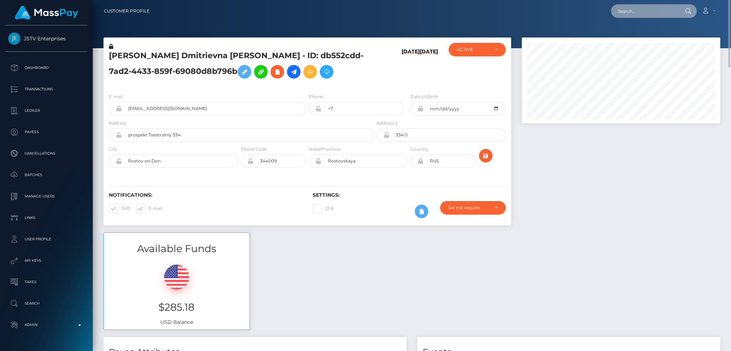
click at [655, 13] on input "text" at bounding box center [644, 11] width 67 height 14
paste input "achisylvie2018@gmail.com"
type input "achisylvie2018@gmail.com"
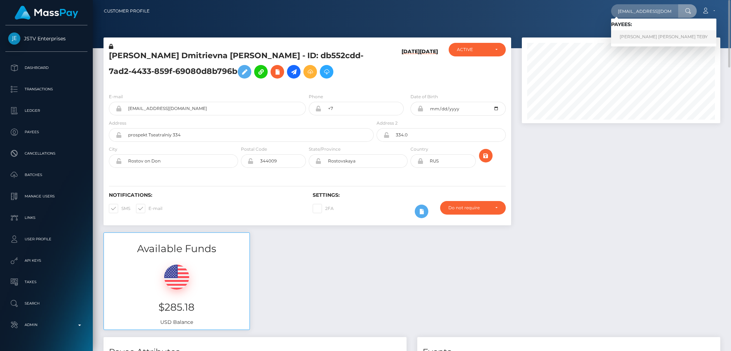
click at [645, 37] on link "ACHI SYLVIE NANCY TEBY" at bounding box center [663, 36] width 105 height 13
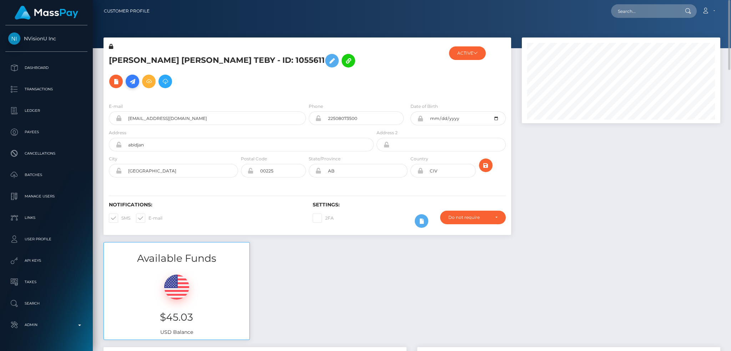
click at [137, 77] on icon at bounding box center [132, 81] width 9 height 9
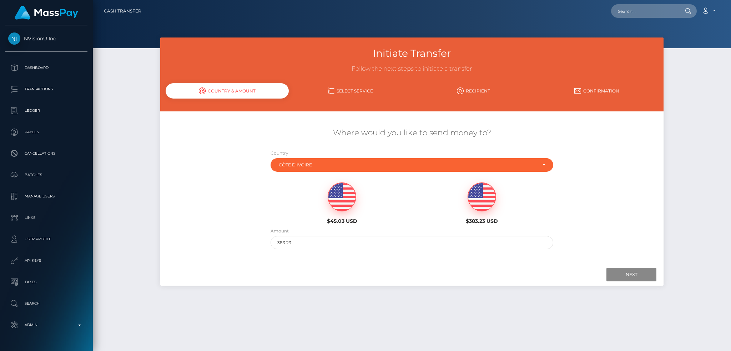
click at [346, 190] on img at bounding box center [342, 197] width 28 height 29
type input "45.03"
click at [618, 272] on input "Next" at bounding box center [632, 275] width 50 height 14
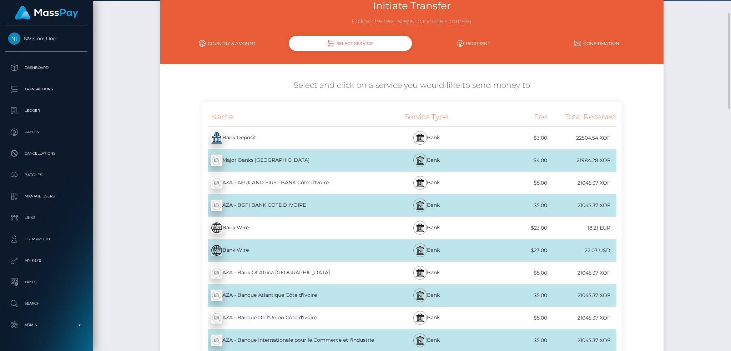
scroll to position [95, 0]
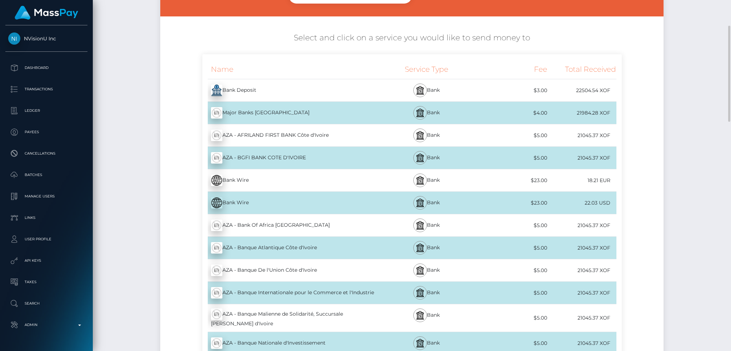
click at [339, 89] on div "Bank Deposit - XOF" at bounding box center [289, 90] width 173 height 20
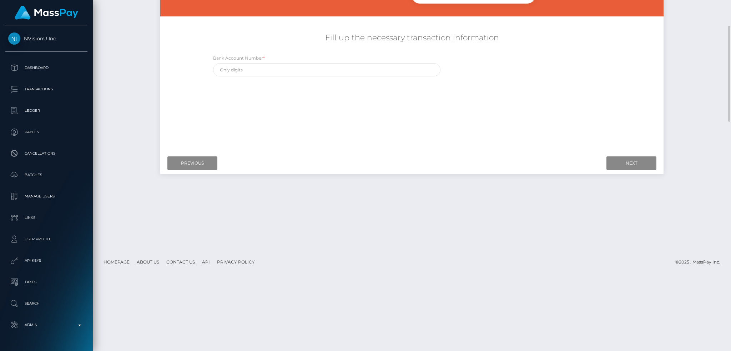
scroll to position [0, 0]
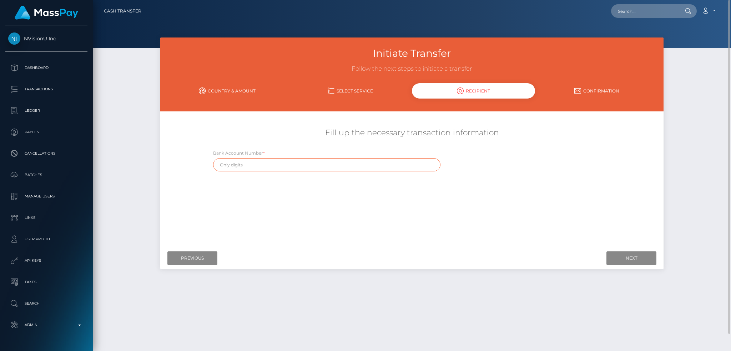
click at [324, 164] on input "text" at bounding box center [327, 164] width 228 height 13
paste input "120341529001"
type input "120341529001"
click at [636, 259] on input "Next" at bounding box center [632, 258] width 50 height 14
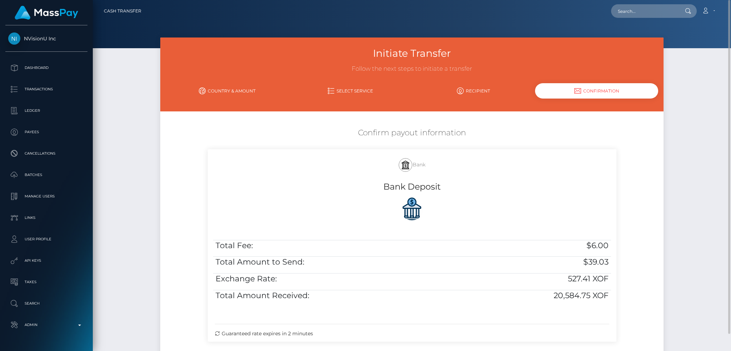
scroll to position [73, 0]
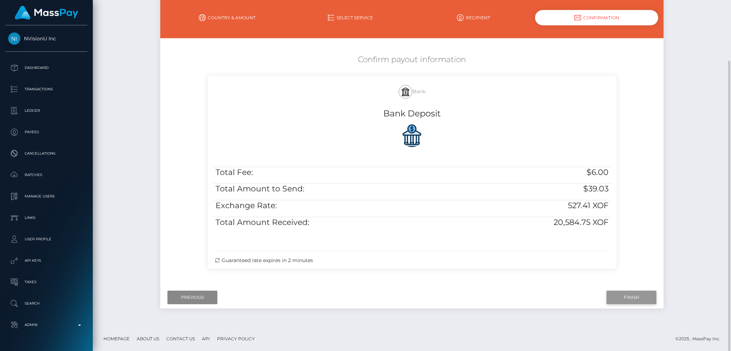
click at [639, 299] on input "Finish" at bounding box center [632, 298] width 50 height 14
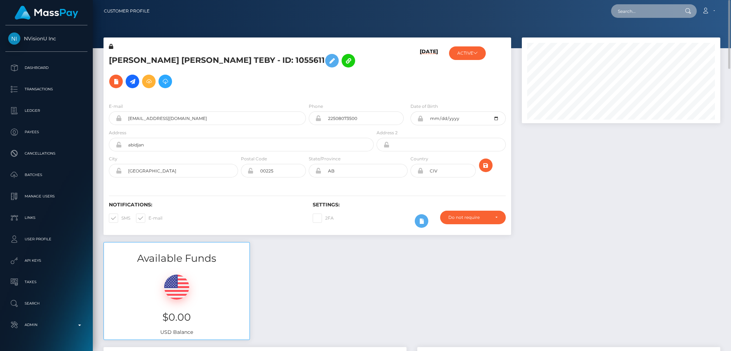
drag, startPoint x: 638, startPoint y: 8, endPoint x: 583, endPoint y: 7, distance: 55.4
click at [638, 8] on input "text" at bounding box center [644, 11] width 67 height 14
paste input "[EMAIL_ADDRESS][DOMAIN_NAME]"
type input "[EMAIL_ADDRESS][DOMAIN_NAME]"
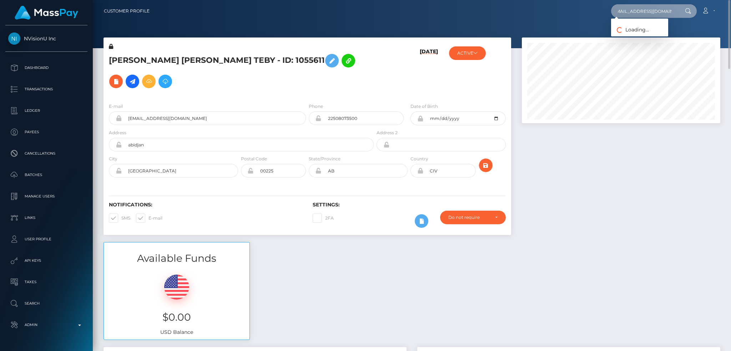
scroll to position [0, 0]
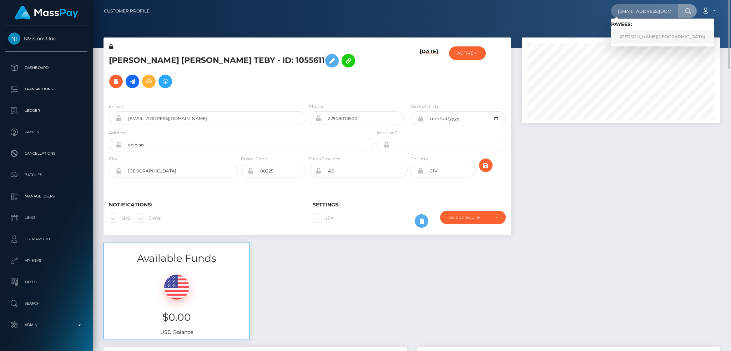
click at [638, 37] on link "[PERSON_NAME][GEOGRAPHIC_DATA]" at bounding box center [662, 36] width 103 height 13
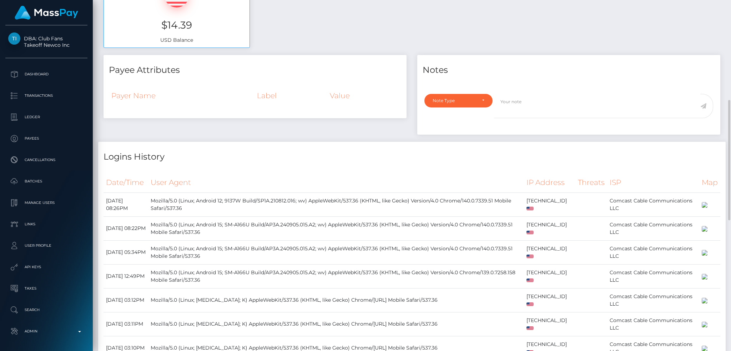
scroll to position [6, 0]
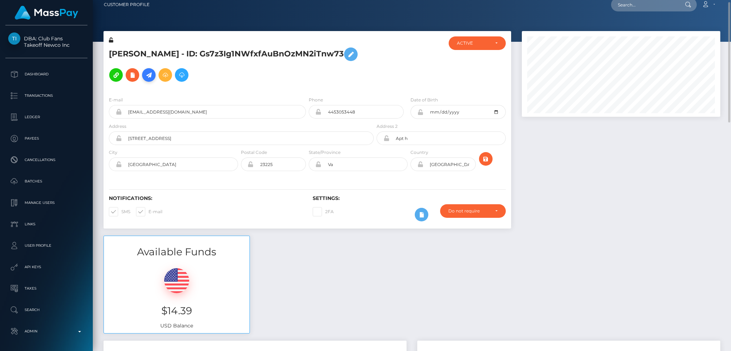
click at [145, 78] on icon at bounding box center [149, 75] width 9 height 9
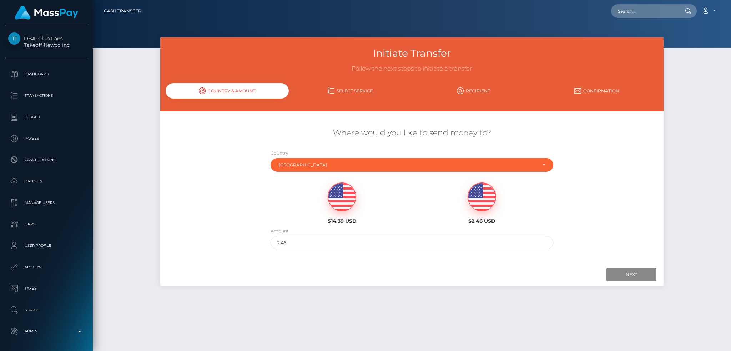
click at [342, 193] on img at bounding box center [342, 197] width 28 height 29
type input "14.39"
click at [625, 272] on input "Next" at bounding box center [632, 275] width 50 height 14
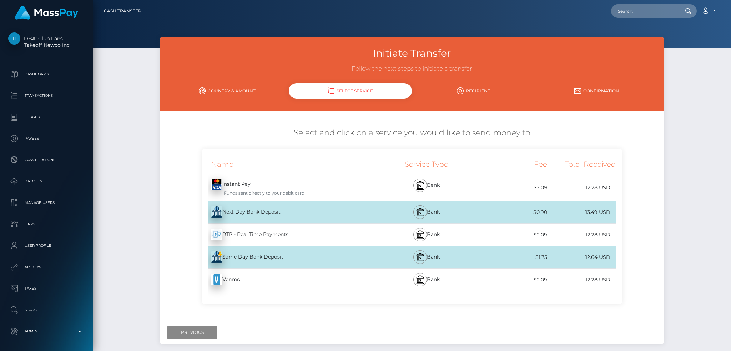
click at [309, 214] on div "Next Day Bank Deposit - USD" at bounding box center [289, 212] width 173 height 20
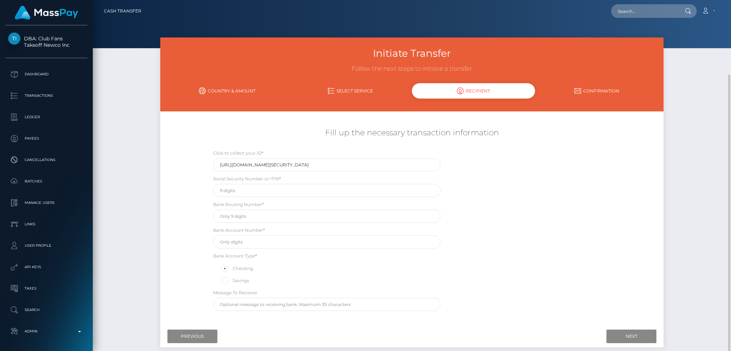
scroll to position [39, 0]
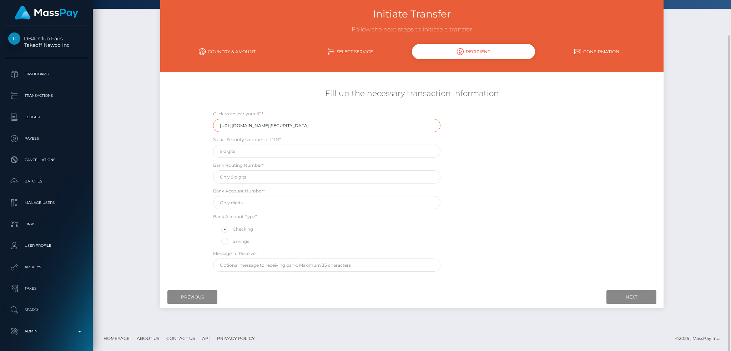
click at [258, 129] on input "https://magic.veriff.me/v/eyJhbGciOiJIUzI1NiIsInR5cCI6IkpXVCJ9.eyJpYXQiOjE3NTg1…" at bounding box center [327, 125] width 228 height 13
click at [191, 299] on input "Previous" at bounding box center [193, 297] width 50 height 14
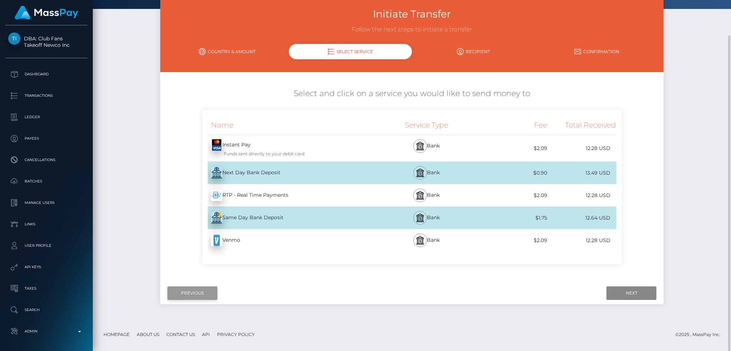
click at [196, 290] on input "Previous" at bounding box center [193, 293] width 50 height 14
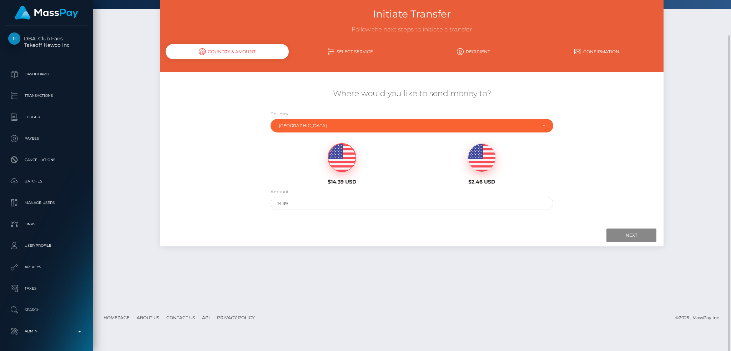
scroll to position [0, 0]
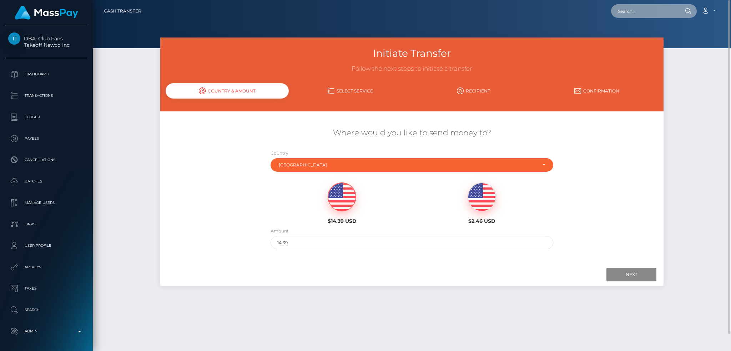
drag, startPoint x: 658, startPoint y: 8, endPoint x: 594, endPoint y: 20, distance: 65.6
click at [657, 8] on input "text" at bounding box center [644, 11] width 67 height 14
paste input "[EMAIL_ADDRESS][DOMAIN_NAME]"
type input "[EMAIL_ADDRESS][DOMAIN_NAME]"
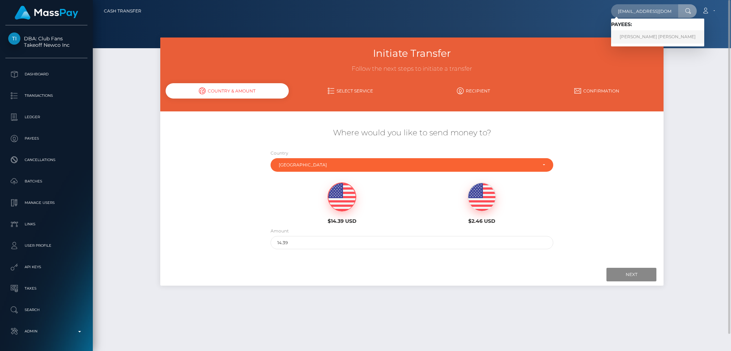
click at [626, 37] on link "RICHARD DELA CRUZ PASCUAL" at bounding box center [657, 36] width 93 height 13
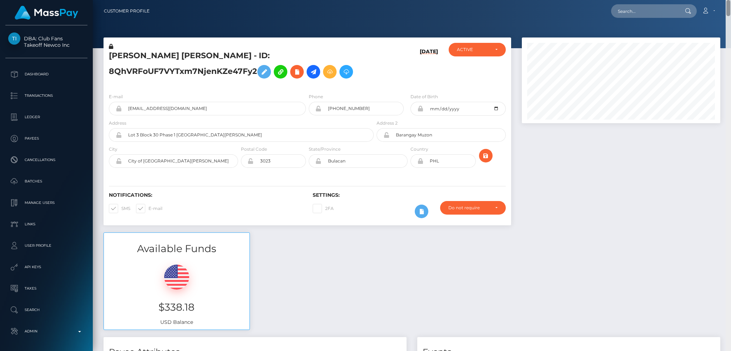
drag, startPoint x: 729, startPoint y: 240, endPoint x: 714, endPoint y: -21, distance: 260.8
click at [714, 0] on html "DBA: Club Fans Takeoff Newco Inc Dashboard Transactions Ledger Payees" at bounding box center [365, 175] width 731 height 351
click at [627, 11] on input "text" at bounding box center [644, 11] width 67 height 14
paste input "[PERSON_NAME][EMAIL_ADDRESS][DOMAIN_NAME]"
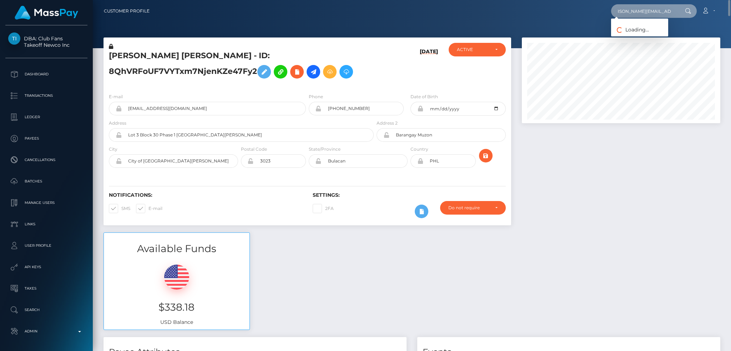
type input "[PERSON_NAME][EMAIL_ADDRESS][DOMAIN_NAME]"
click at [601, 198] on div at bounding box center [621, 135] width 209 height 195
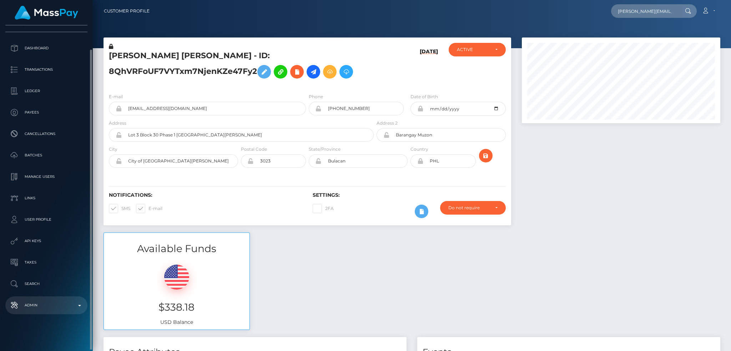
click at [62, 306] on p "Admin" at bounding box center [46, 305] width 76 height 11
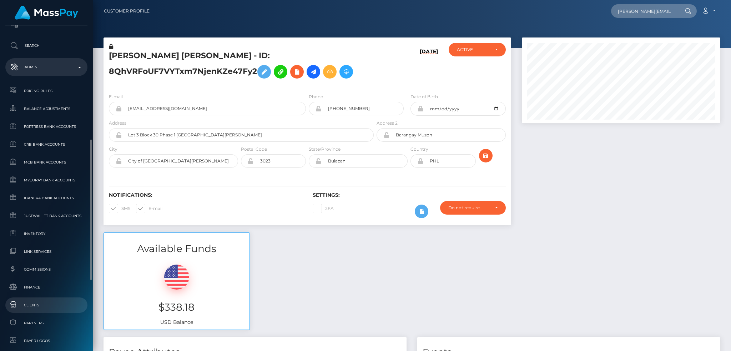
click at [62, 306] on span "Clients" at bounding box center [46, 305] width 76 height 8
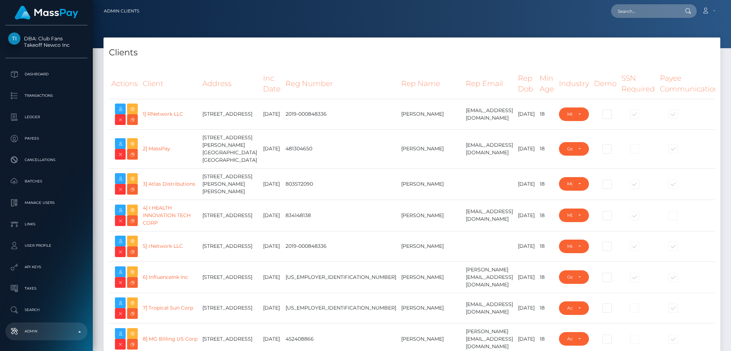
select select "223"
click at [640, 12] on input "text" at bounding box center [644, 11] width 67 height 14
paste input "825266468005363712_2"
type input "825266468005363712_2"
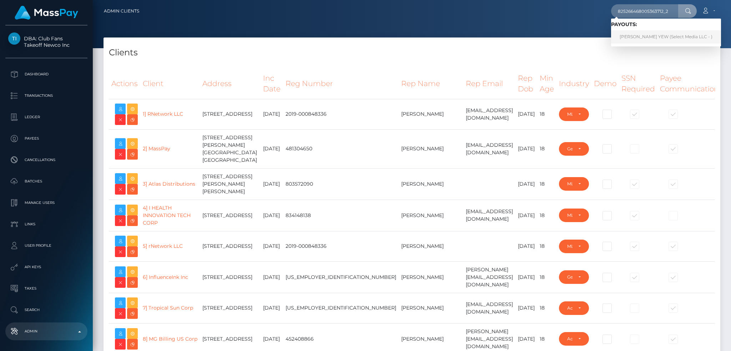
drag, startPoint x: 635, startPoint y: 34, endPoint x: 523, endPoint y: 38, distance: 111.5
click at [634, 34] on link "LIM TZE YEW (Select Media LLC - )" at bounding box center [666, 36] width 110 height 13
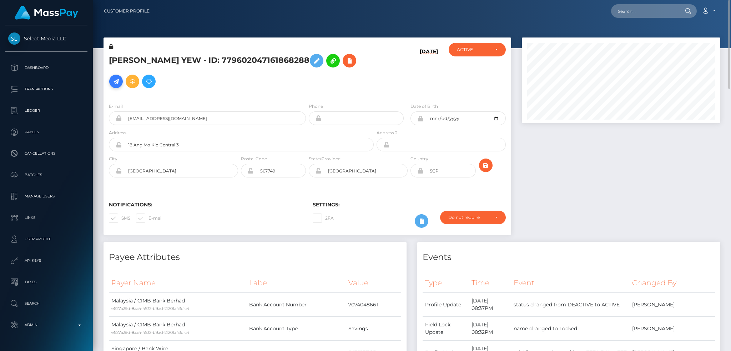
click at [120, 77] on icon at bounding box center [116, 81] width 9 height 9
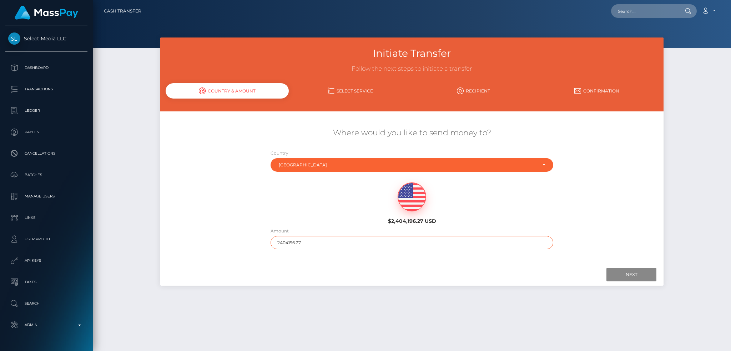
drag, startPoint x: 303, startPoint y: 236, endPoint x: 261, endPoint y: 241, distance: 41.7
click at [260, 241] on div "Where would you like to send money to? Country Abkhazia [GEOGRAPHIC_DATA] [GEOG…" at bounding box center [412, 188] width 504 height 129
type input "200"
click at [625, 274] on input "Next" at bounding box center [632, 275] width 50 height 14
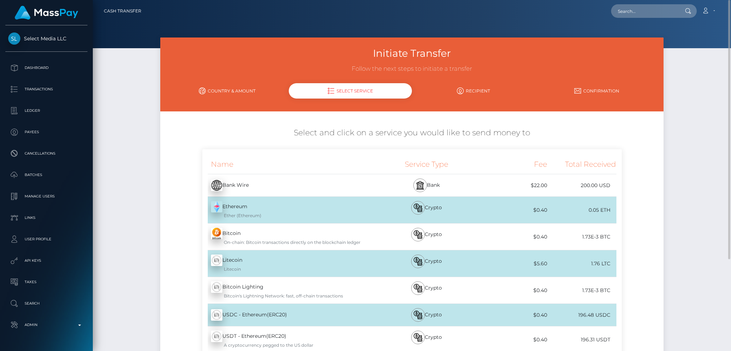
click at [296, 186] on div "Bank Wire - USD" at bounding box center [289, 185] width 173 height 20
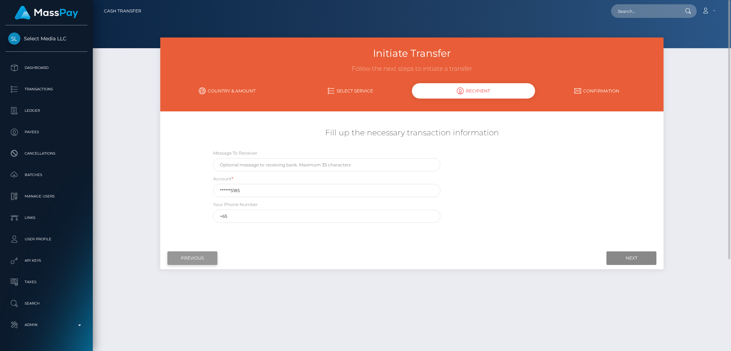
click at [201, 255] on input "Previous" at bounding box center [193, 258] width 50 height 14
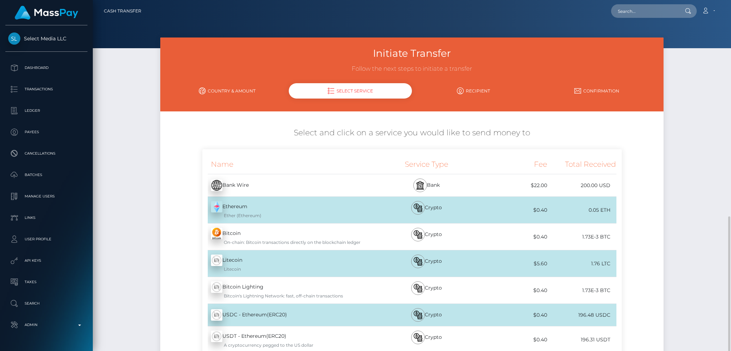
scroll to position [124, 0]
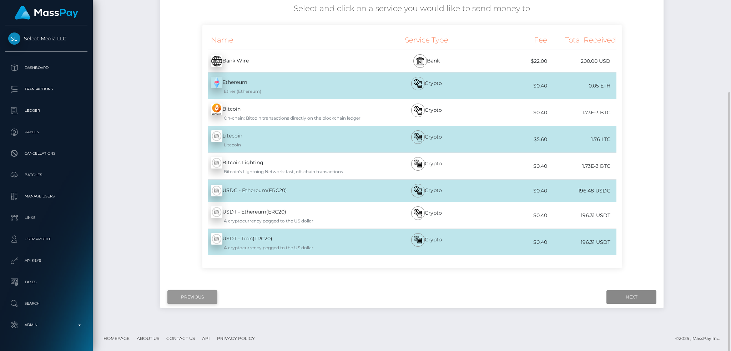
click at [190, 298] on input "Previous" at bounding box center [193, 297] width 50 height 14
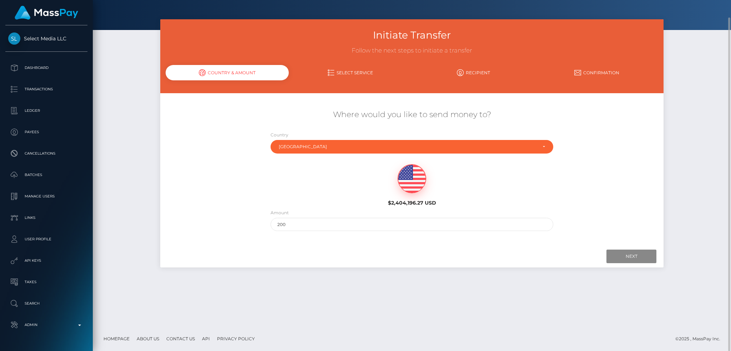
scroll to position [0, 0]
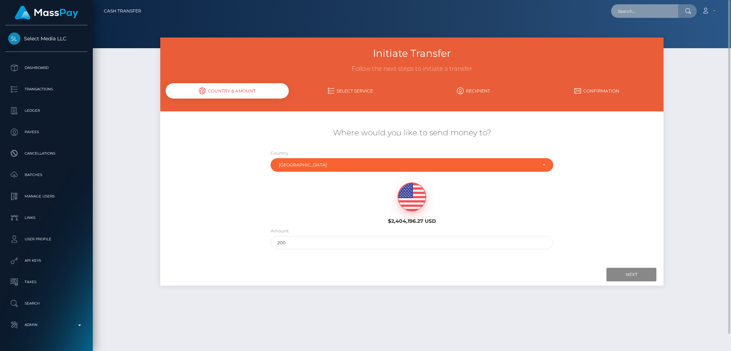
click at [639, 12] on input "text" at bounding box center [644, 11] width 67 height 14
paste input "825266468005363712_2"
type input "825266468005363712_2"
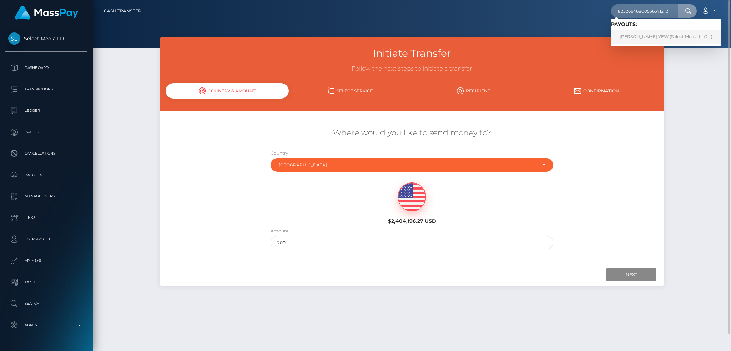
click at [639, 36] on link "[PERSON_NAME] YEW (Select Media LLC - )" at bounding box center [666, 36] width 110 height 13
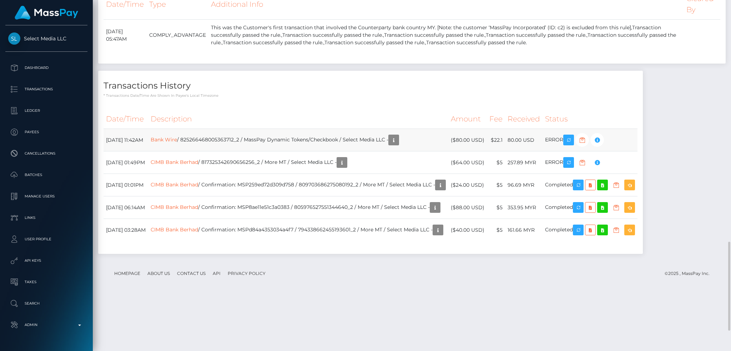
scroll to position [1033, 0]
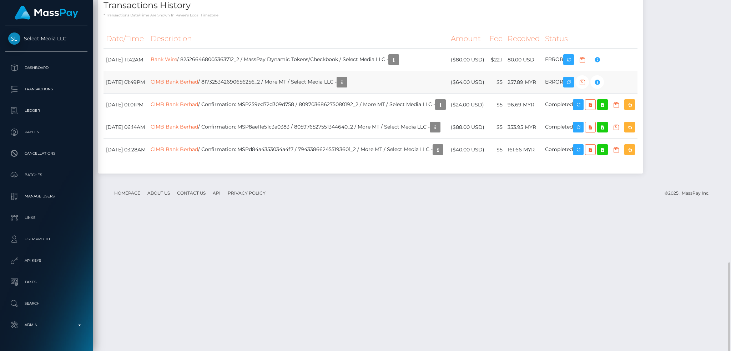
click at [195, 85] on link "CIMB Bank Berhad" at bounding box center [175, 82] width 48 height 6
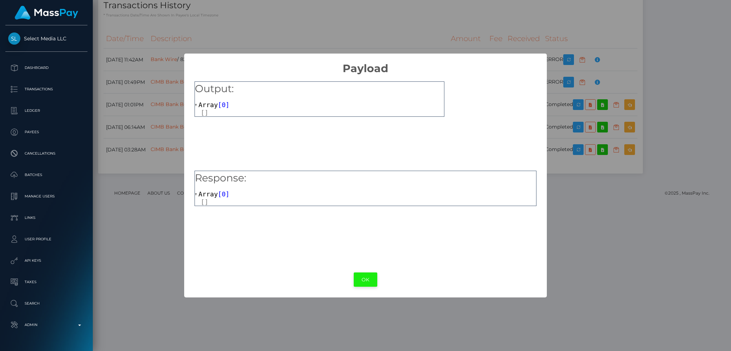
click at [359, 277] on button "OK" at bounding box center [366, 280] width 24 height 15
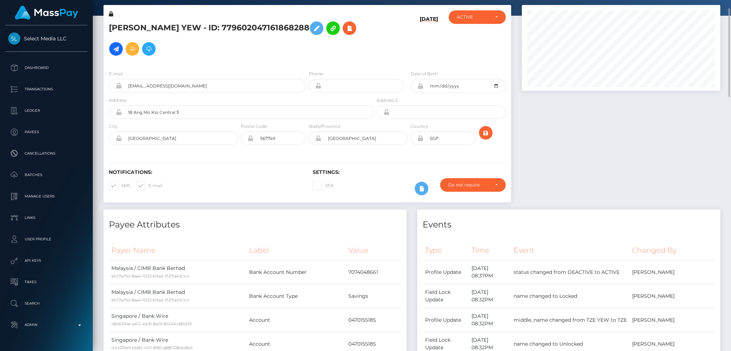
scroll to position [0, 0]
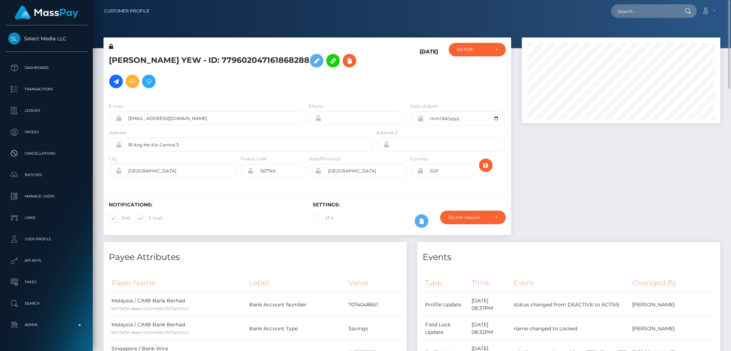
click at [590, 173] on div at bounding box center [621, 140] width 209 height 205
click at [123, 75] on link at bounding box center [116, 82] width 14 height 14
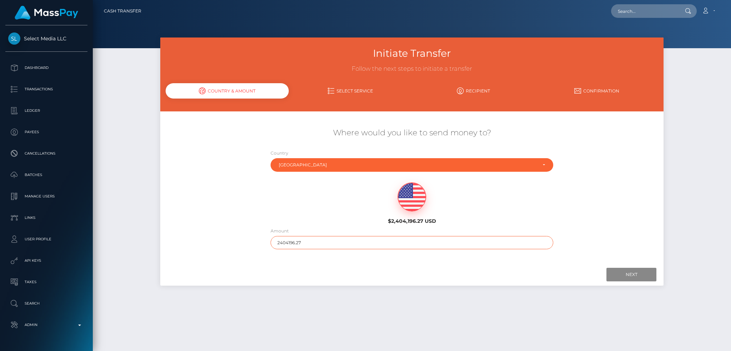
drag, startPoint x: 271, startPoint y: 240, endPoint x: 250, endPoint y: 241, distance: 21.8
click at [250, 241] on div "Where would you like to send money to? Country Abkhazia [GEOGRAPHIC_DATA] [GEOG…" at bounding box center [412, 188] width 504 height 129
type input "200"
click at [621, 272] on input "Next" at bounding box center [632, 275] width 50 height 14
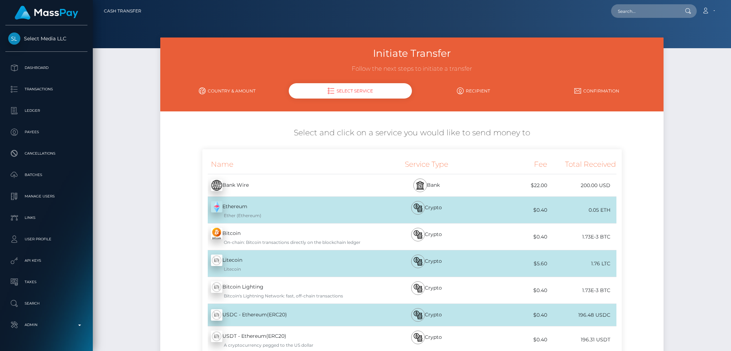
click at [329, 185] on div "Bank Wire - USD" at bounding box center [289, 185] width 173 height 20
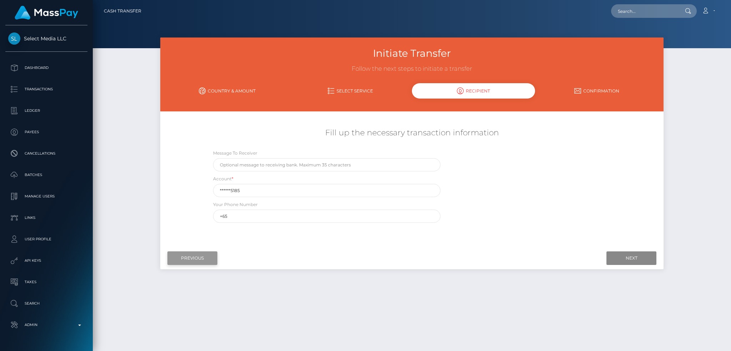
click at [186, 257] on input "Previous" at bounding box center [193, 258] width 50 height 14
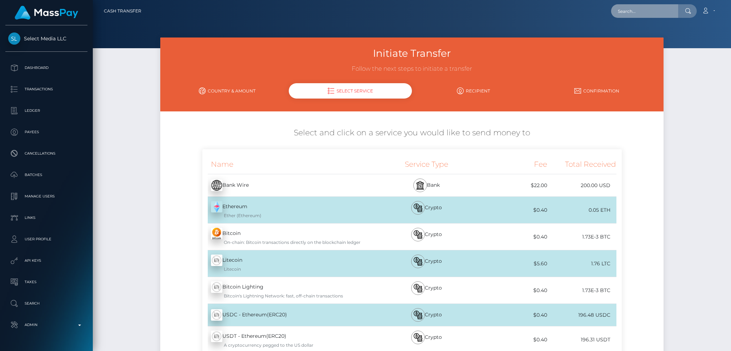
click at [650, 4] on input "text" at bounding box center [644, 11] width 67 height 14
paste input "68cab7d8a7ce9"
type input "68cab7d8a7ce9"
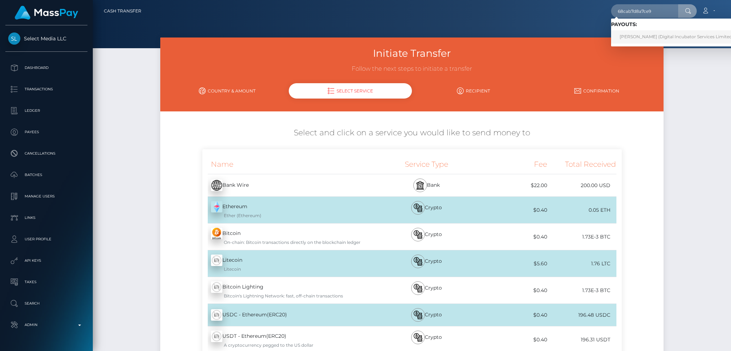
click at [638, 36] on link "Ameet Kang (Digital Incubator Services Limited - Affiliate Institute)" at bounding box center [696, 36] width 170 height 13
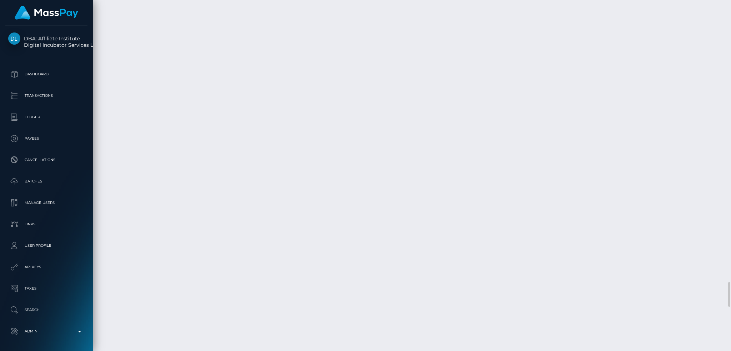
scroll to position [86, 198]
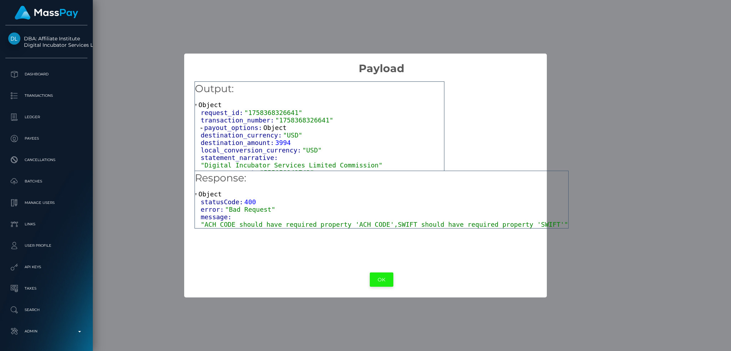
click at [370, 277] on button "OK" at bounding box center [382, 280] width 24 height 15
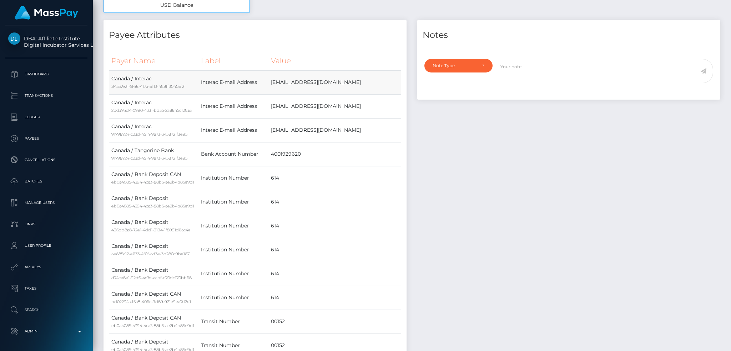
scroll to position [0, 0]
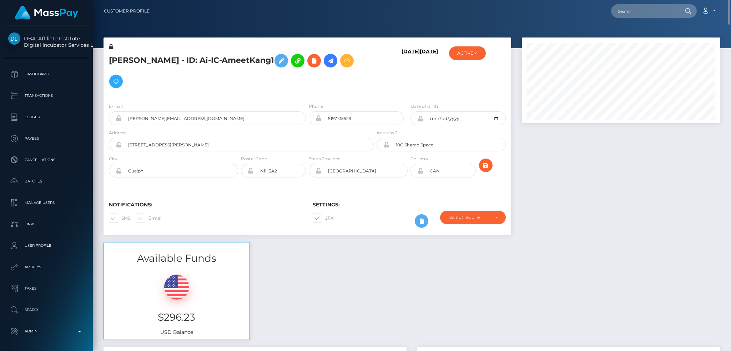
click at [324, 67] on link at bounding box center [331, 61] width 14 height 14
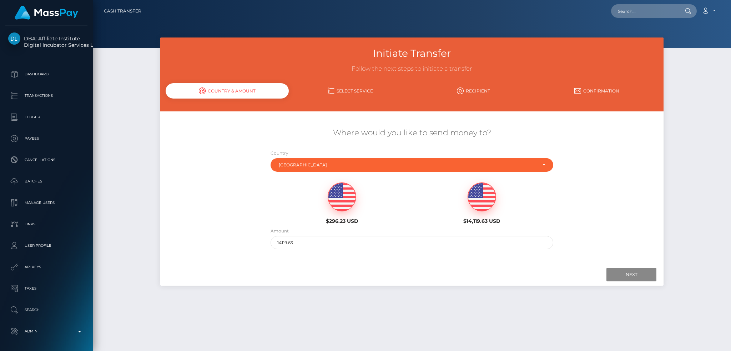
click at [341, 200] on img at bounding box center [342, 197] width 28 height 29
type input "296.23"
click at [628, 274] on input "Next" at bounding box center [632, 275] width 50 height 14
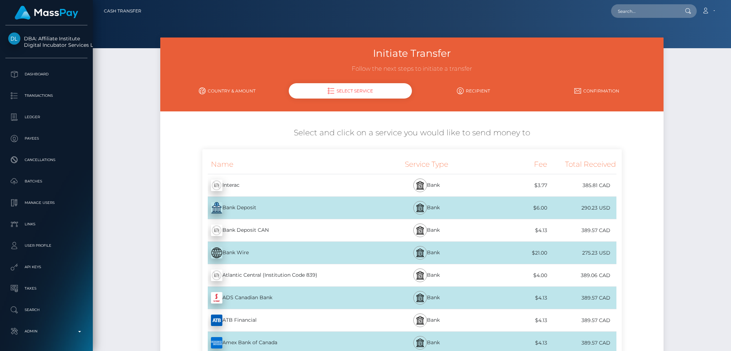
click at [283, 204] on div "Bank Deposit - USD" at bounding box center [289, 208] width 173 height 20
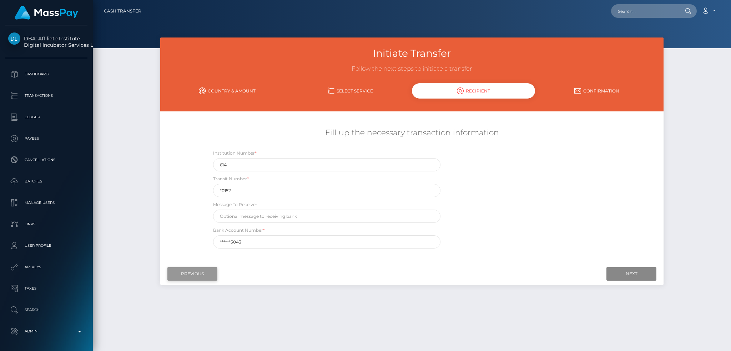
click at [188, 270] on input "Previous" at bounding box center [193, 274] width 50 height 14
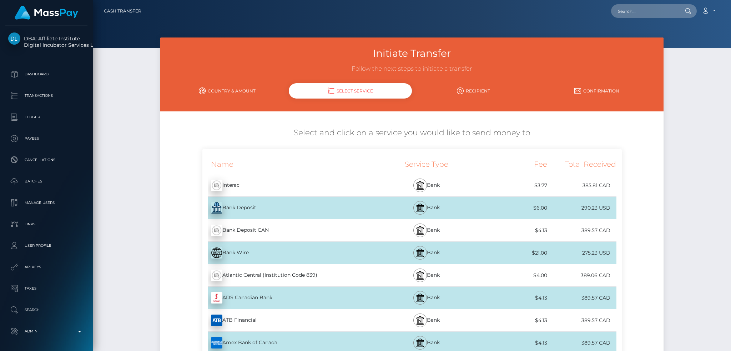
click at [276, 235] on div "Bank Deposit CAN - CAD" at bounding box center [289, 230] width 173 height 20
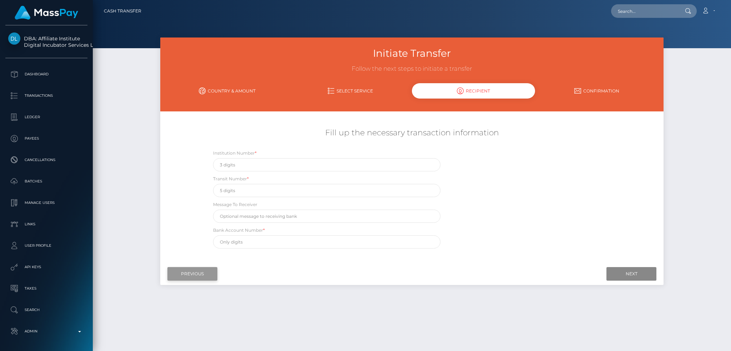
click at [183, 275] on input "Previous" at bounding box center [193, 274] width 50 height 14
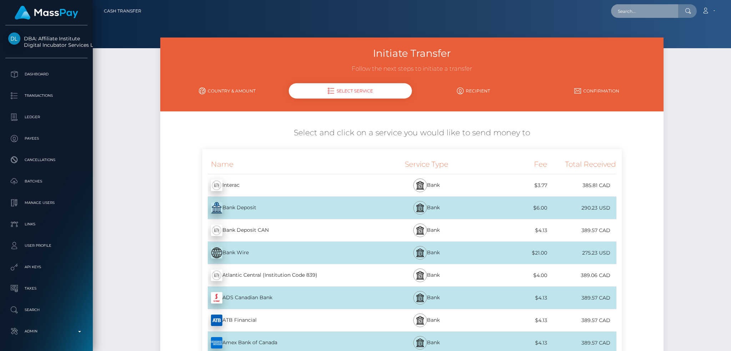
click at [635, 12] on input "text" at bounding box center [644, 11] width 67 height 14
paste input "68cab7d8a7ce9"
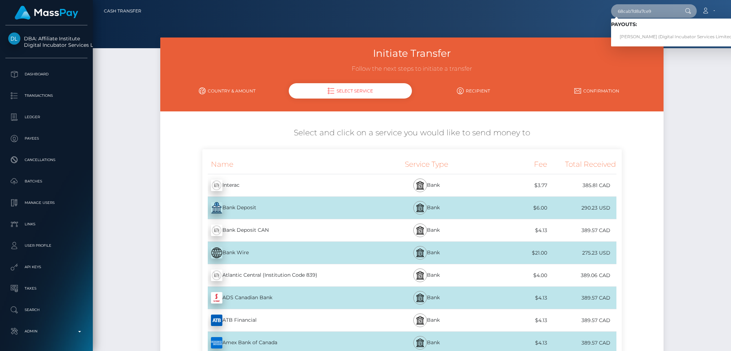
type input "68cab7d8a7ce9"
click at [304, 208] on div "Bank Deposit - USD" at bounding box center [289, 208] width 173 height 20
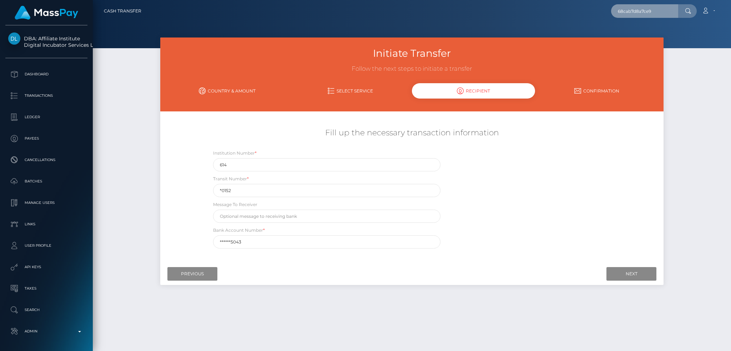
click at [634, 11] on input "68cab7d8a7ce9" at bounding box center [644, 11] width 67 height 14
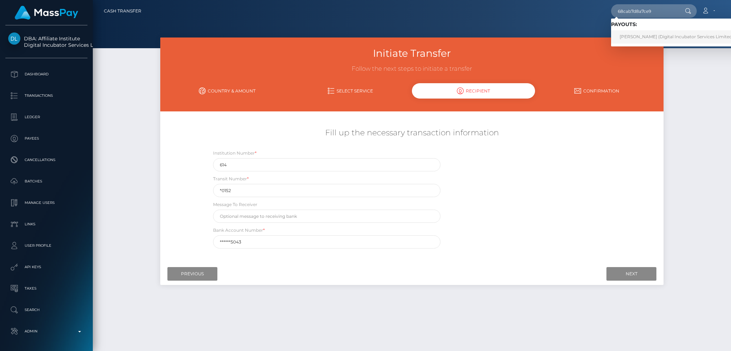
click at [643, 36] on link "Ameet Kang (Digital Incubator Services Limited - Affiliate Institute)" at bounding box center [696, 36] width 170 height 13
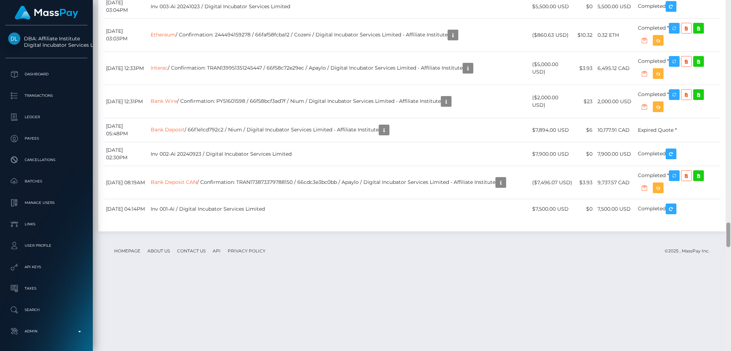
drag, startPoint x: 728, startPoint y: 71, endPoint x: 706, endPoint y: 220, distance: 150.6
click at [725, 226] on div "Customer Profile Loading... Loading..." at bounding box center [412, 175] width 639 height 351
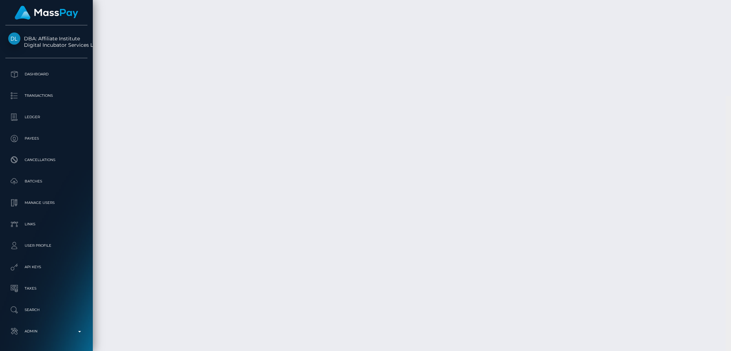
scroll to position [4094, 0]
drag, startPoint x: 730, startPoint y: 249, endPoint x: 728, endPoint y: 300, distance: 51.1
click at [728, 300] on div at bounding box center [729, 301] width 4 height 25
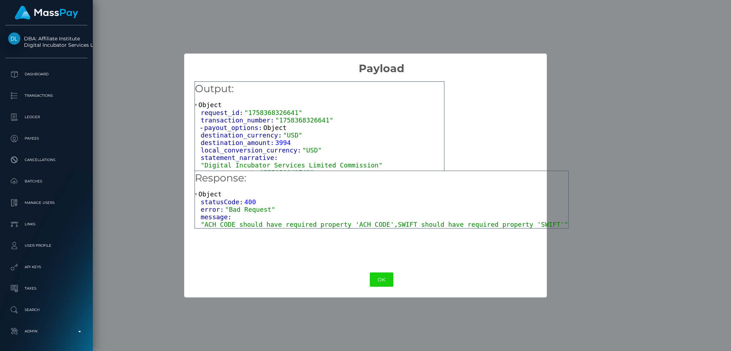
click at [374, 225] on span ""ACH CODE should have required property 'ACH CODE',SWIFT should have required p…" at bounding box center [385, 225] width 368 height 8
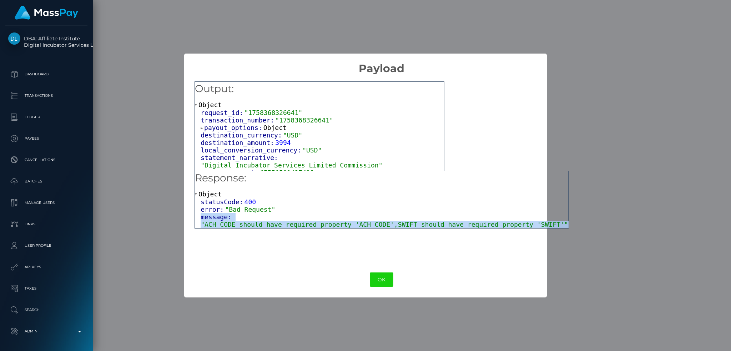
click at [374, 225] on span ""ACH CODE should have required property 'ACH CODE',SWIFT should have required p…" at bounding box center [385, 225] width 368 height 8
copy div "message: "ACH CODE should have required property 'ACH CODE',SWIFT should have r…"
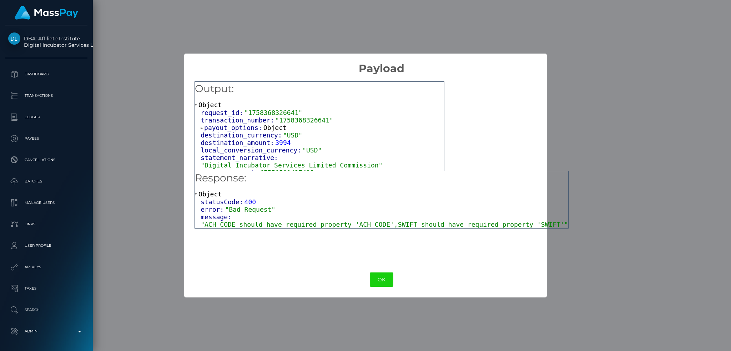
click at [322, 35] on div "× Payload Output: Object request_id: "1758368326641" transaction_number: "17583…" at bounding box center [365, 175] width 731 height 351
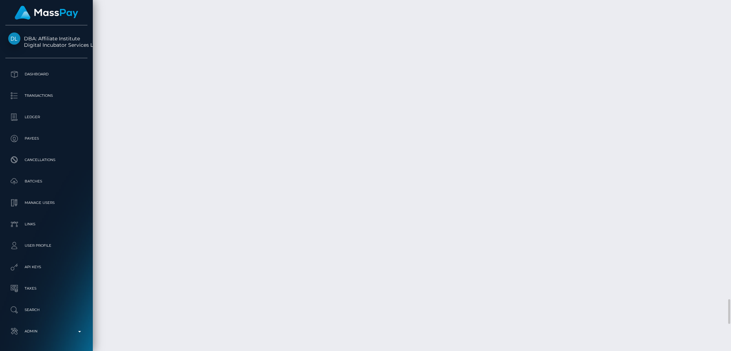
scroll to position [4047, 0]
copy td "Bank Deposit / 68cab7d8a7ce9 / MassPay Dynamic Tokens/Nium / Digital Incubator …"
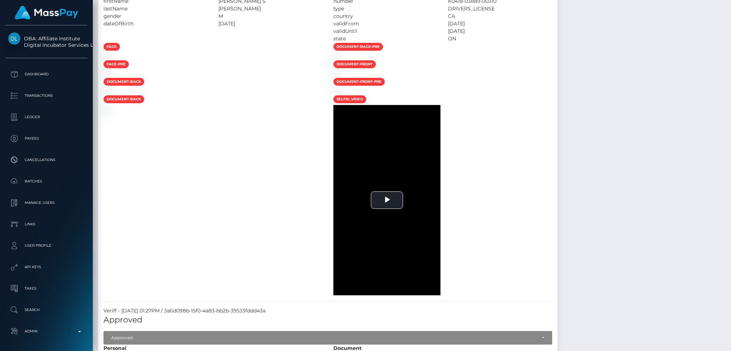
scroll to position [0, 0]
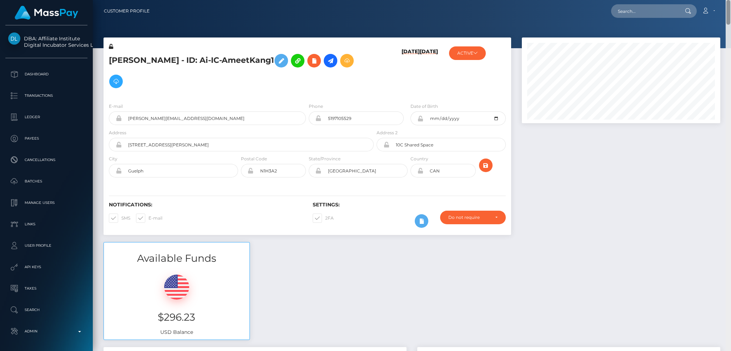
drag, startPoint x: 726, startPoint y: 237, endPoint x: 728, endPoint y: -6, distance: 243.6
click at [728, 0] on html "DBA: Affiliate Institute Digital Incubator Services Limited Dashboard Transacti…" at bounding box center [365, 175] width 731 height 351
click at [650, 17] on input "text" at bounding box center [644, 11] width 67 height 14
paste input "bmslut4cin@gmail.com"
type input "bmslut4cin@gmail.com"
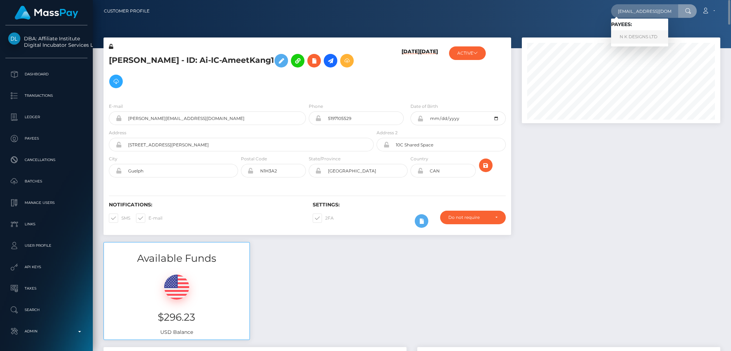
click at [644, 38] on link "N K DESIGNS LTD" at bounding box center [639, 36] width 57 height 13
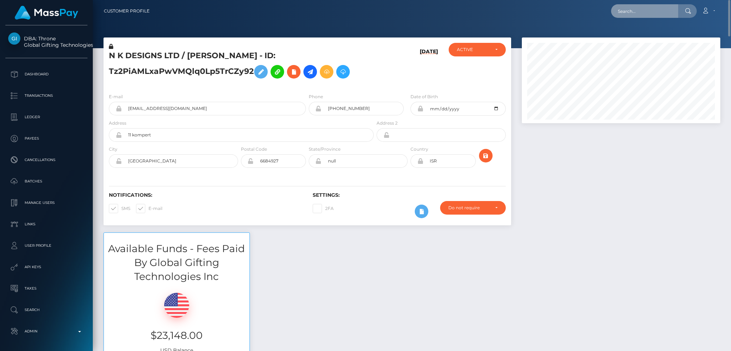
click at [637, 11] on input "text" at bounding box center [644, 11] width 67 height 14
paste input "EaeO7Tv3S6isGA7AeeVWig"
type input "EaeO7Tv3S6isGA7AeeVWig"
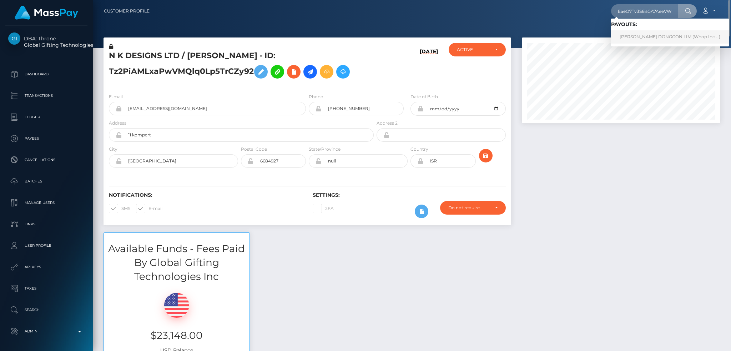
click at [644, 41] on link "[PERSON_NAME] DONGGON LIM (Whop Inc - )" at bounding box center [670, 36] width 118 height 13
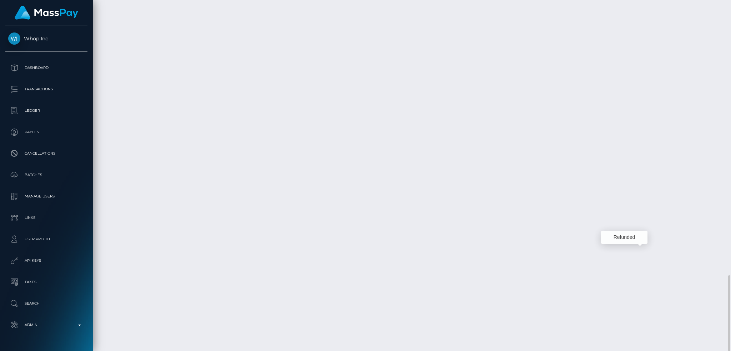
scroll to position [86, 198]
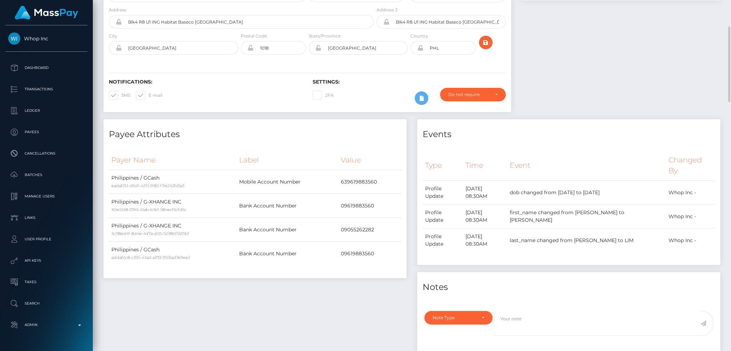
scroll to position [0, 0]
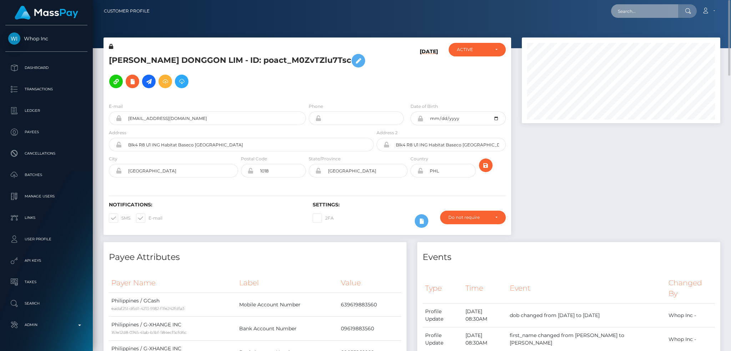
drag, startPoint x: 649, startPoint y: 11, endPoint x: 629, endPoint y: 17, distance: 21.1
click at [649, 11] on input "text" at bounding box center [644, 11] width 67 height 14
paste input "68c329c04eefe"
type input "68c329c04eefe"
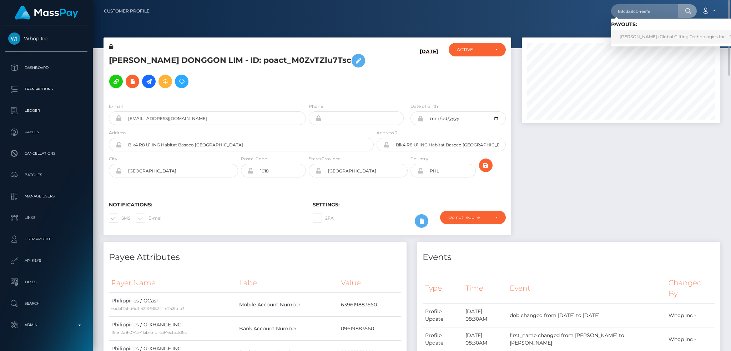
click at [643, 39] on link "CELINE ARLOV (Global Gifting Technologies Inc - Throne)" at bounding box center [683, 36] width 144 height 13
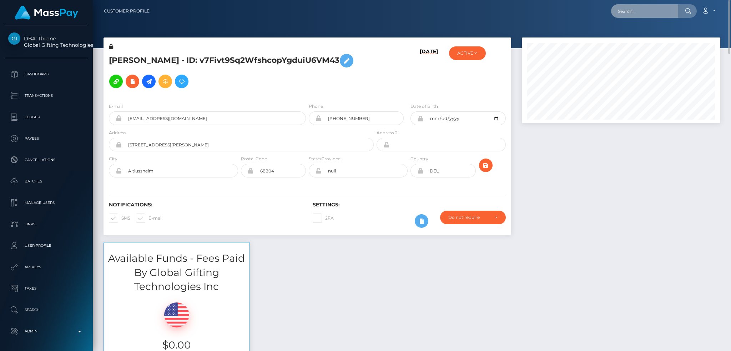
click at [631, 5] on input "text" at bounding box center [644, 11] width 67 height 14
paste input "131509"
type input "131509"
drag, startPoint x: 655, startPoint y: 13, endPoint x: 635, endPoint y: 18, distance: 21.0
click at [655, 13] on input "text" at bounding box center [644, 11] width 67 height 14
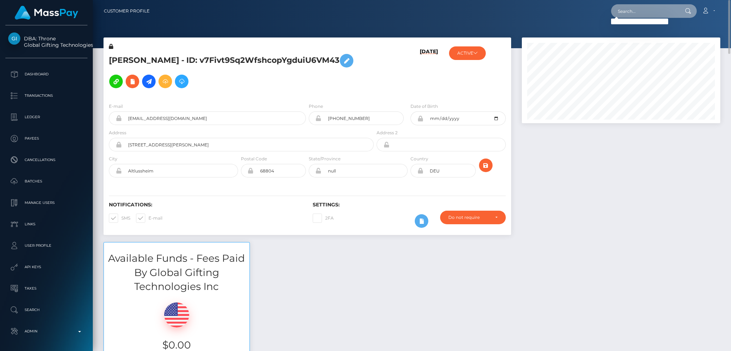
paste input "68d0004c796cc"
type input "68d0004c796cc"
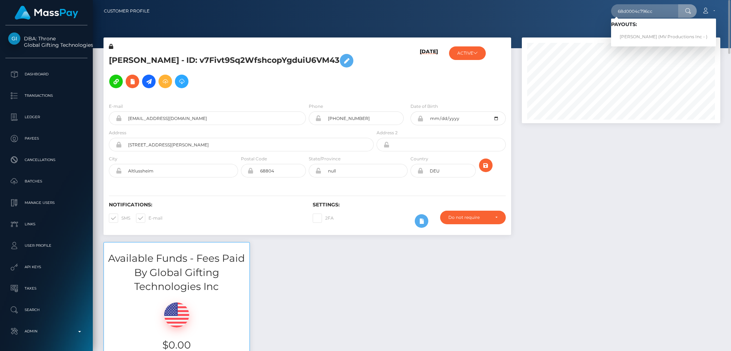
click at [658, 29] on span "Payouts: Alice Rooney (MV Productions Inc - )" at bounding box center [663, 32] width 105 height 22
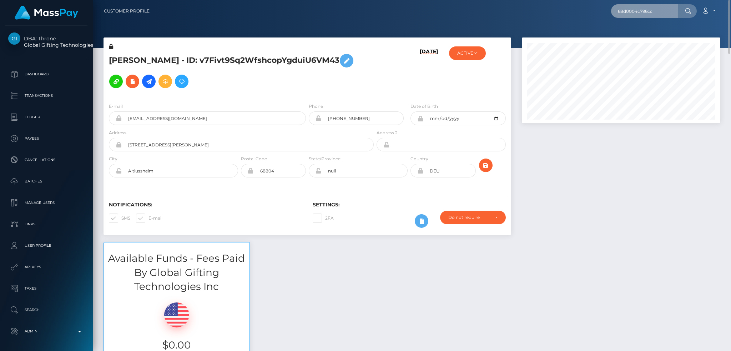
click at [634, 8] on input "68d0004c796cc" at bounding box center [644, 11] width 67 height 14
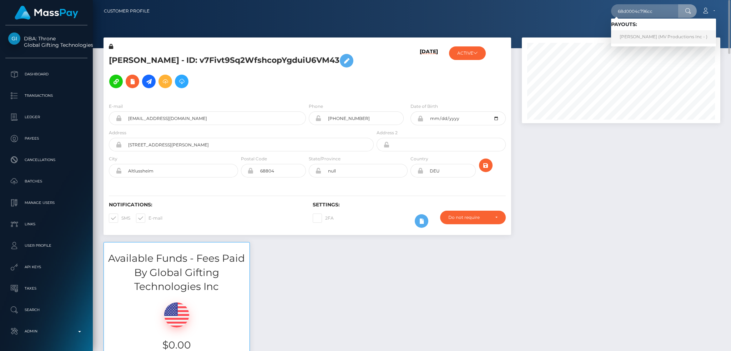
click at [649, 40] on link "Alice Rooney (MV Productions Inc - )" at bounding box center [663, 36] width 105 height 13
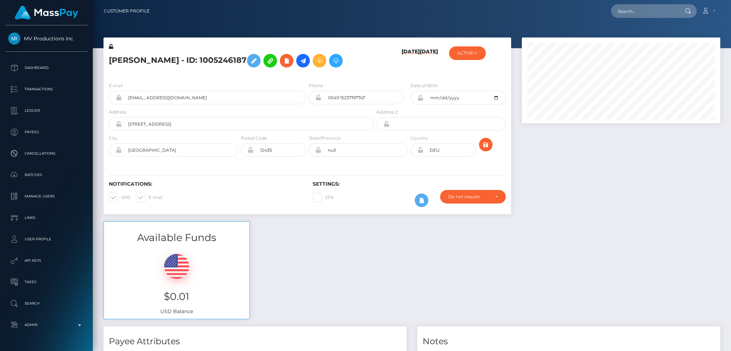
scroll to position [86, 198]
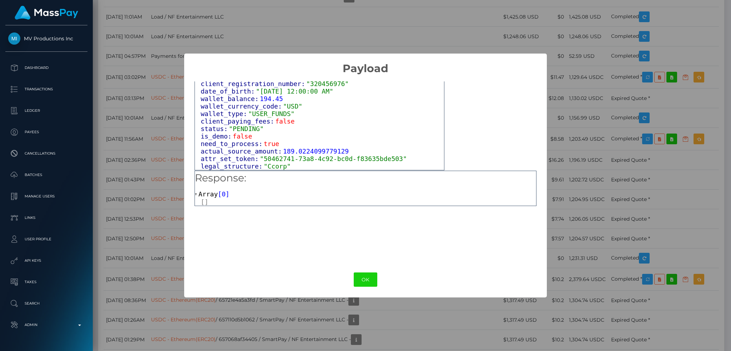
scroll to position [436, 0]
click at [359, 280] on button "OK" at bounding box center [366, 280] width 24 height 15
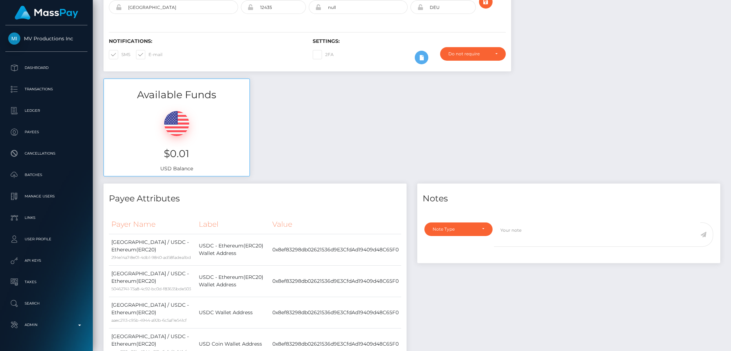
scroll to position [0, 0]
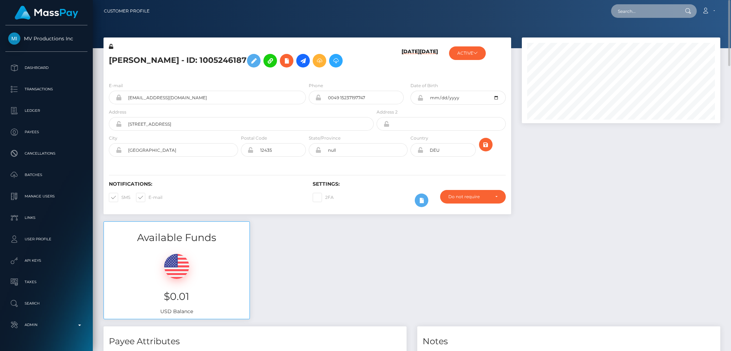
click at [654, 13] on input "text" at bounding box center [644, 11] width 67 height 14
paste input "9067553"
type input "9067553"
click at [643, 36] on link "[PERSON_NAME]" at bounding box center [639, 36] width 57 height 13
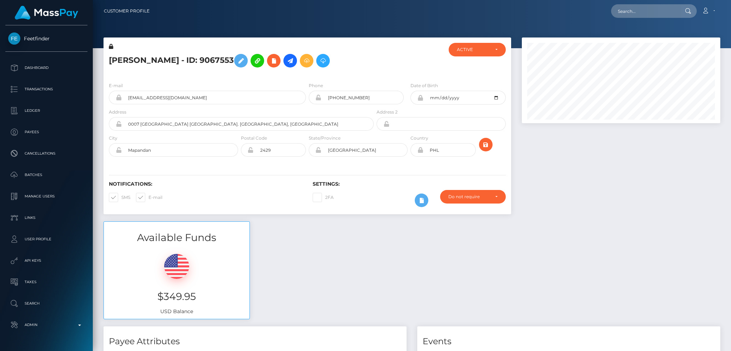
scroll to position [86, 198]
click at [635, 13] on input "text" at bounding box center [644, 11] width 67 height 14
paste input "45ce19fd-1c02-11ef-9e42-062d9cd50a19"
type input "45ce19fd-1c02-11ef-9e42-062d9cd50a19"
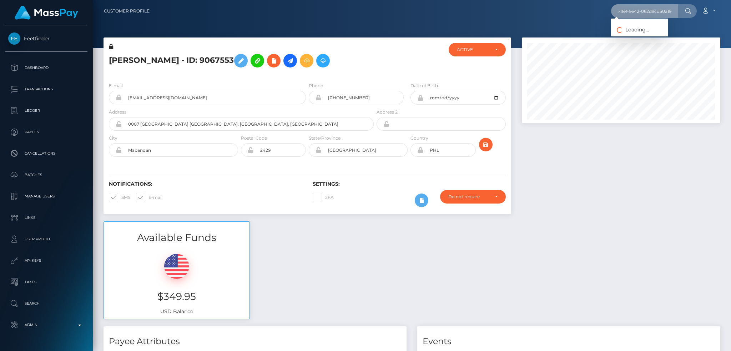
scroll to position [0, 0]
click at [635, 40] on link "[PERSON_NAME]" at bounding box center [639, 36] width 57 height 13
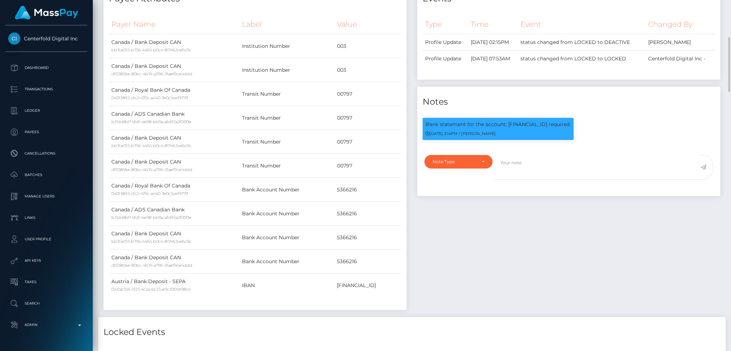
scroll to position [86, 198]
click at [527, 121] on p "Bank statement for the account: [FINANCIAL_ID] required." at bounding box center [498, 125] width 145 height 8
copy p "[FINANCIAL_ID]"
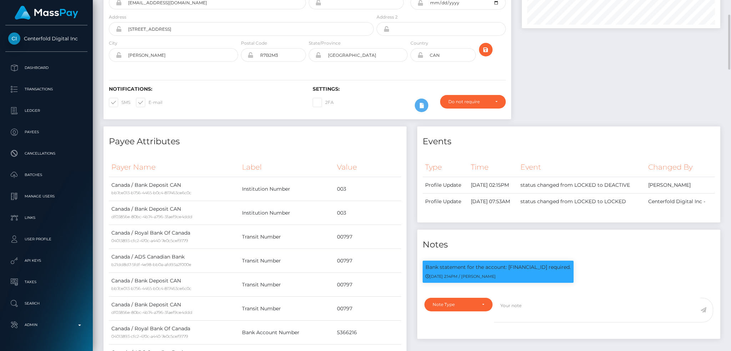
scroll to position [0, 0]
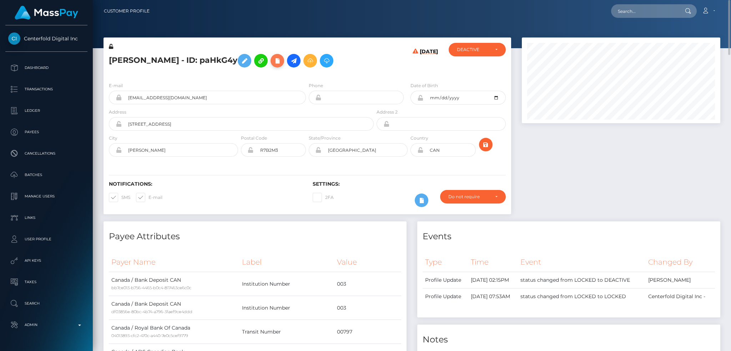
click at [273, 59] on icon at bounding box center [277, 60] width 9 height 9
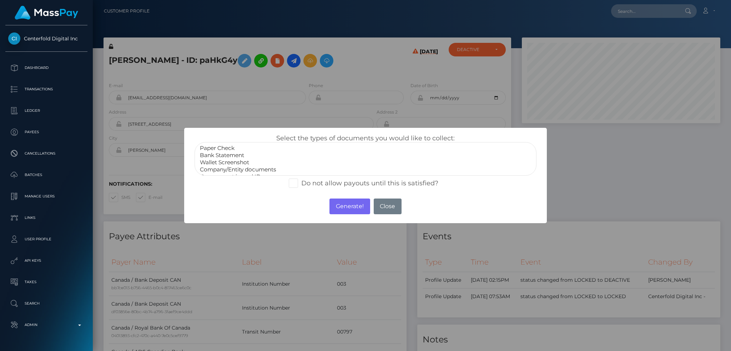
select select "Bank Statement"
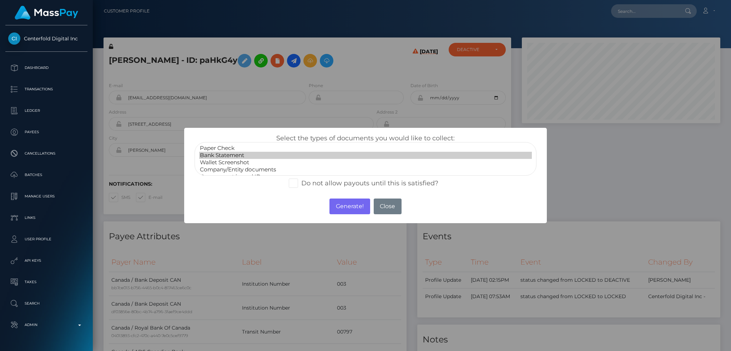
click at [246, 156] on option "Bank Statement" at bounding box center [365, 155] width 333 height 7
click at [353, 207] on button "Generate!" at bounding box center [350, 207] width 40 height 16
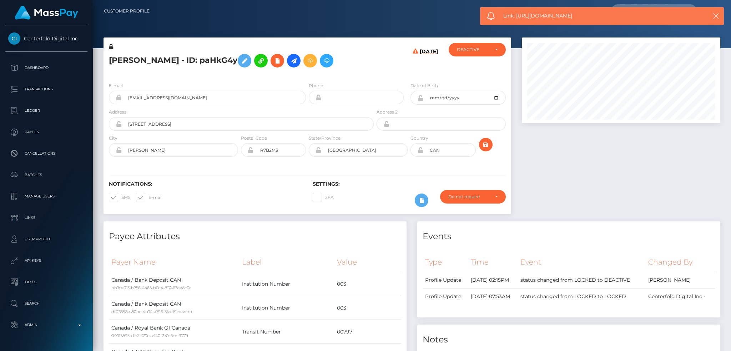
click at [521, 11] on div "Link: [URL][DOMAIN_NAME]" at bounding box center [602, 16] width 244 height 18
copy span "Link: [URL][DOMAIN_NAME]"
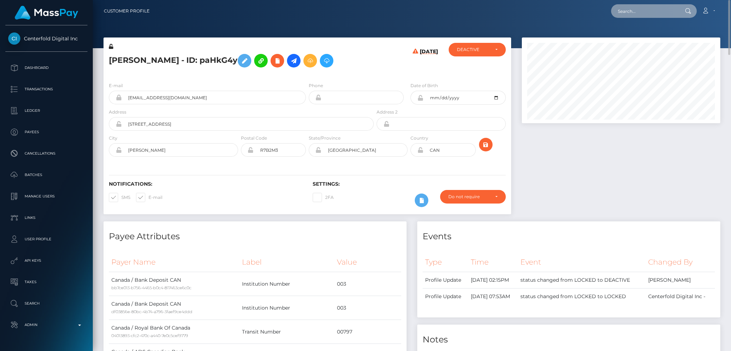
click at [637, 14] on input "text" at bounding box center [644, 11] width 67 height 14
paste input "[EMAIL_ADDRESS][DOMAIN_NAME]"
type input "[EMAIL_ADDRESS][DOMAIN_NAME]"
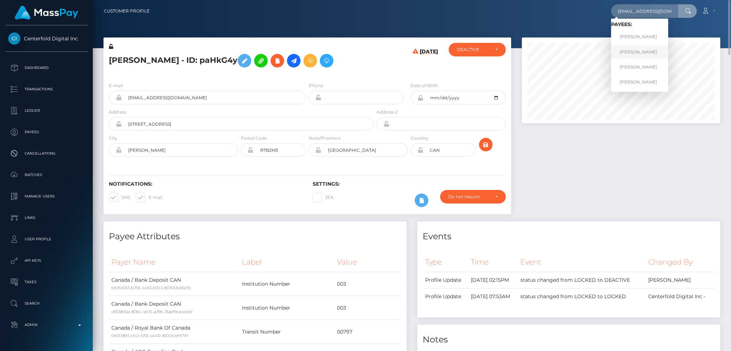
click at [636, 54] on link "[PERSON_NAME]" at bounding box center [639, 51] width 57 height 13
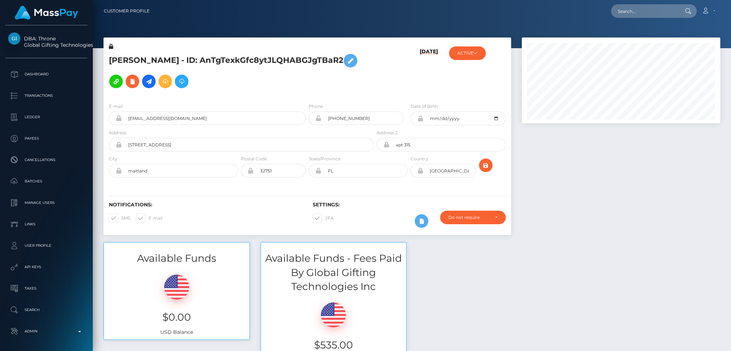
scroll to position [86, 198]
click at [642, 7] on input "text" at bounding box center [644, 11] width 67 height 14
paste input "[EMAIL_ADDRESS][DOMAIN_NAME]"
type input "[EMAIL_ADDRESS][DOMAIN_NAME]"
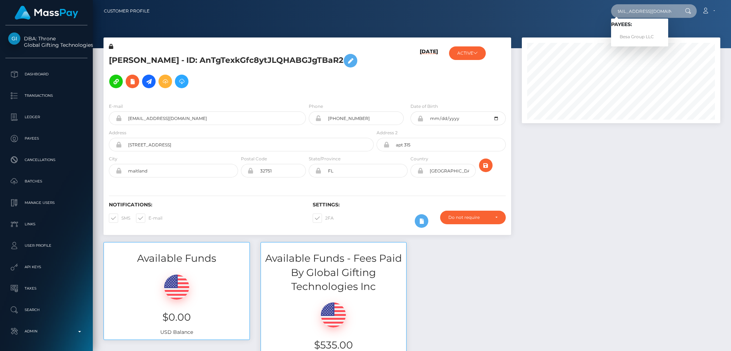
scroll to position [0, 0]
click at [631, 34] on link "Besa Group LLC" at bounding box center [639, 36] width 57 height 13
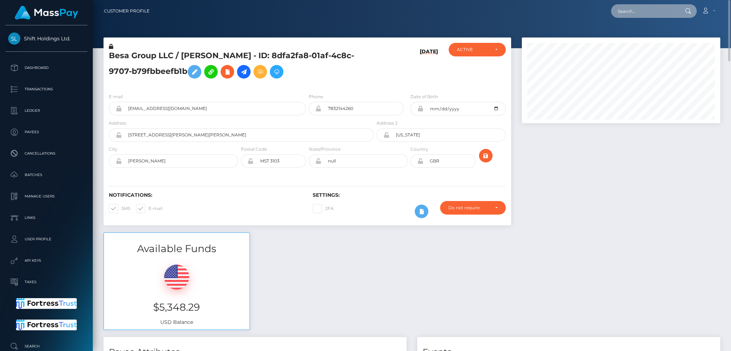
click at [648, 13] on input "text" at bounding box center [644, 11] width 67 height 14
paste input "[EMAIL_ADDRESS][DOMAIN_NAME]"
type input "[EMAIL_ADDRESS][DOMAIN_NAME]"
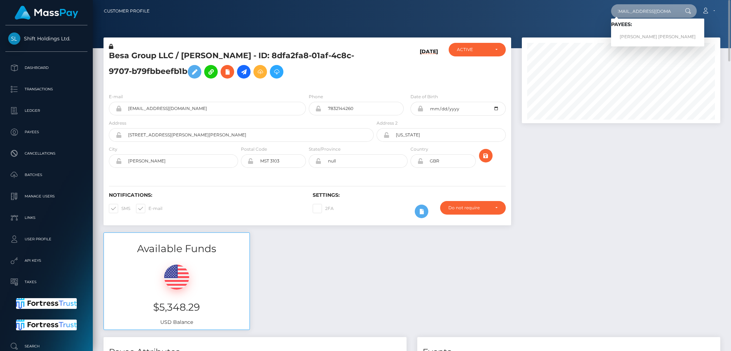
scroll to position [0, 0]
click at [633, 38] on link "[PERSON_NAME] [PERSON_NAME]" at bounding box center [657, 36] width 93 height 13
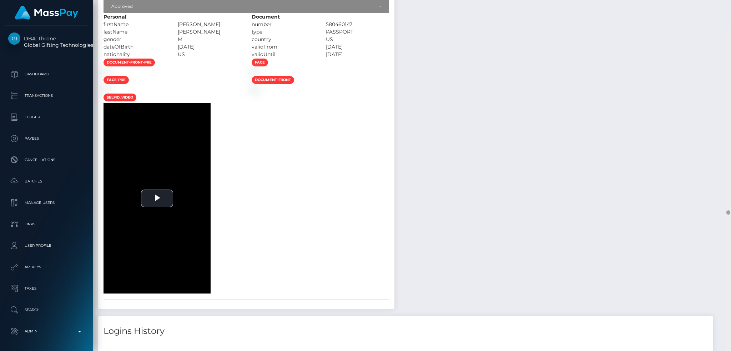
scroll to position [14200, 0]
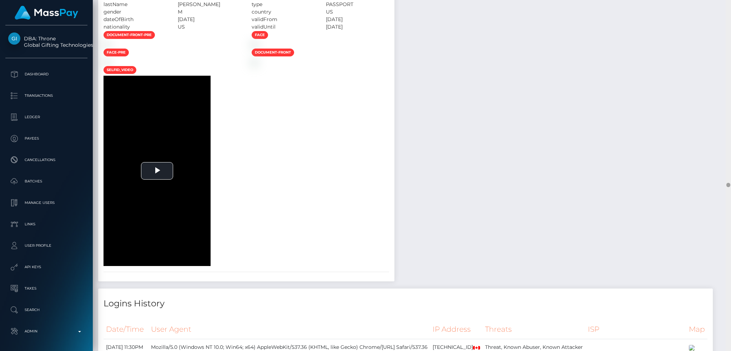
drag, startPoint x: 728, startPoint y: 60, endPoint x: 720, endPoint y: 183, distance: 123.5
click at [720, 183] on div "Customer Profile Loading... Loading..." at bounding box center [412, 175] width 639 height 351
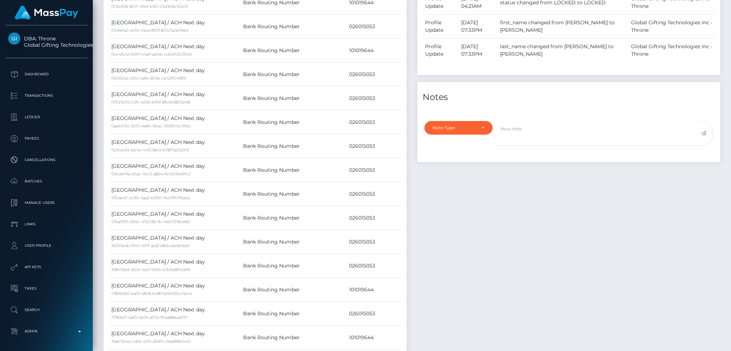
scroll to position [0, 0]
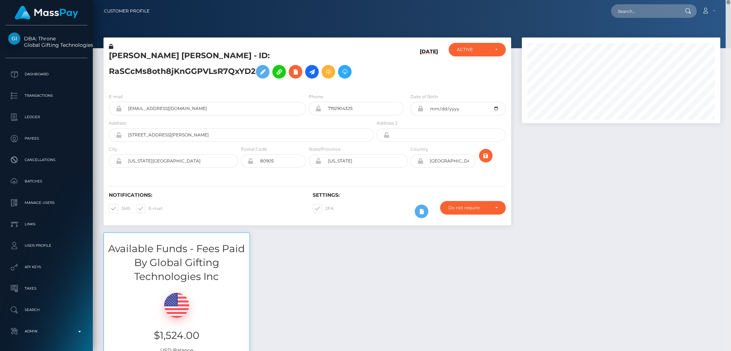
drag, startPoint x: 729, startPoint y: 186, endPoint x: 724, endPoint y: -6, distance: 192.2
click at [724, 0] on html "DBA: Throne Global Gifting Technologies Inc Dashboard Transactions Ledger Payee…" at bounding box center [365, 175] width 731 height 351
click at [325, 210] on span at bounding box center [325, 208] width 0 height 5
click at [325, 209] on input "2FA" at bounding box center [327, 206] width 5 height 5
checkbox input "false"
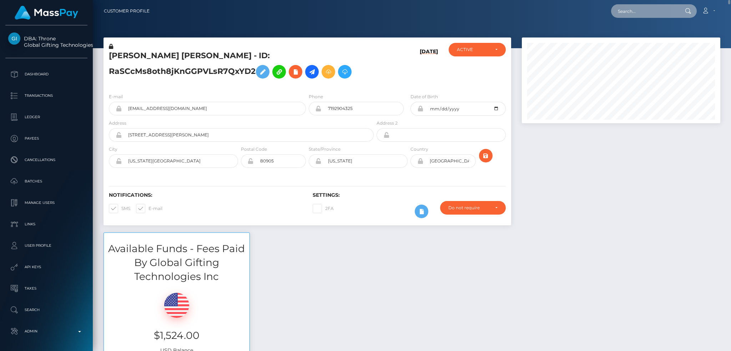
drag, startPoint x: 654, startPoint y: 10, endPoint x: 489, endPoint y: 63, distance: 173.3
click at [654, 10] on input "text" at bounding box center [644, 11] width 67 height 14
paste input "v1adZR_HRn6i0Z2qkx_kAA"
type input "v1adZR_HRn6i0Z2qkx_kAA"
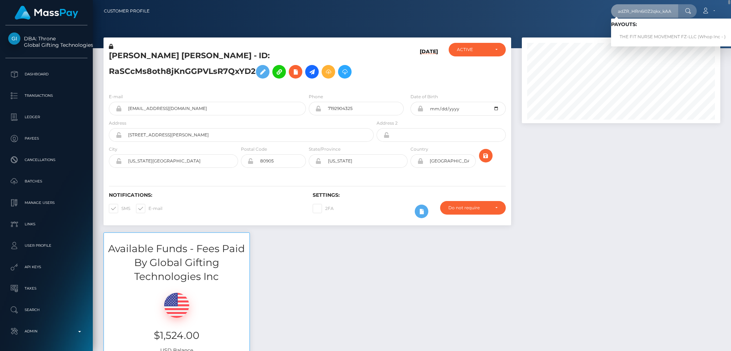
scroll to position [0, 0]
click at [640, 36] on link "THE FIT NURSE MOVEMENT FZ-LLC (Whop Inc - )" at bounding box center [672, 36] width 123 height 13
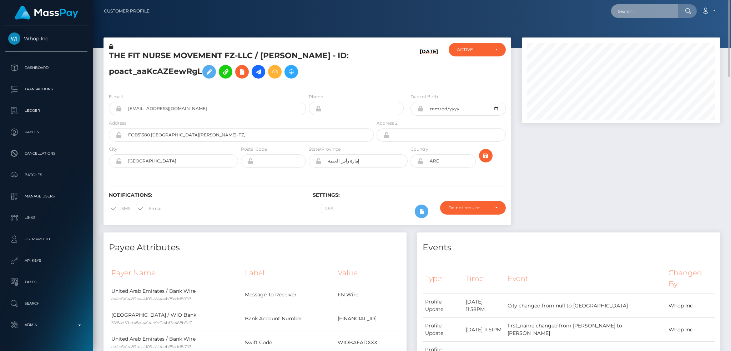
click at [644, 14] on input "text" at bounding box center [644, 11] width 67 height 14
paste input "[EMAIL_ADDRESS][DOMAIN_NAME]"
type input "[EMAIL_ADDRESS][DOMAIN_NAME]"
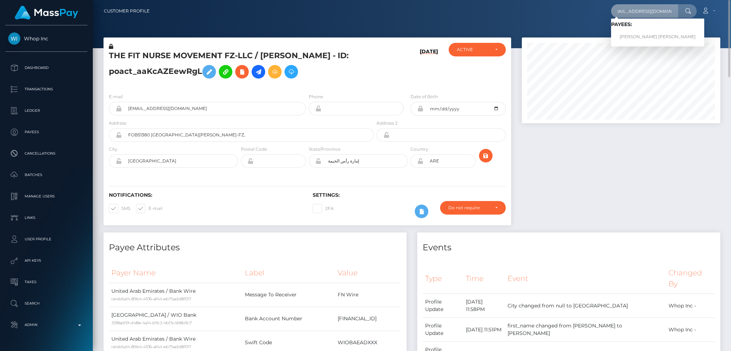
scroll to position [0, 0]
click at [638, 37] on link "[PERSON_NAME] [PERSON_NAME]" at bounding box center [657, 36] width 93 height 13
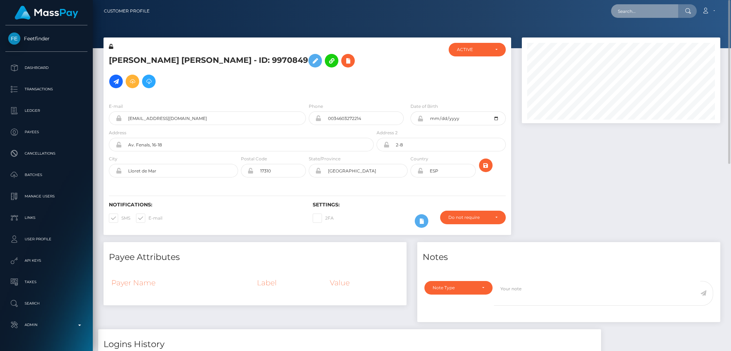
drag, startPoint x: 637, startPoint y: 13, endPoint x: 609, endPoint y: 15, distance: 28.7
click at [637, 13] on input "text" at bounding box center [644, 11] width 67 height 14
paste input "c3ad17c115164a75ad8607f946fba3ac"
type input "c3ad17c115164a75ad8607f946fba3ac"
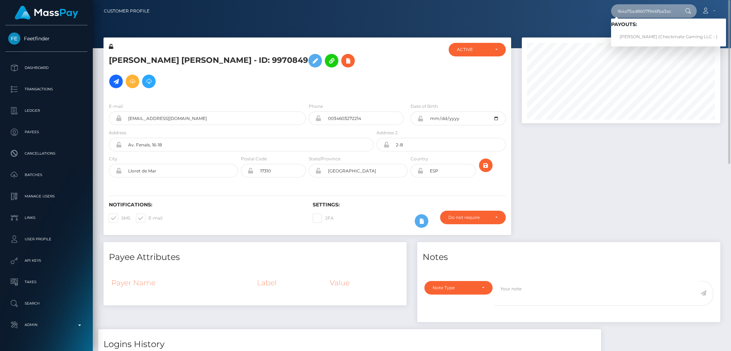
scroll to position [0, 0]
click at [633, 38] on link "Luke Miranda (Checkmate Gaming LLC - )" at bounding box center [668, 36] width 115 height 13
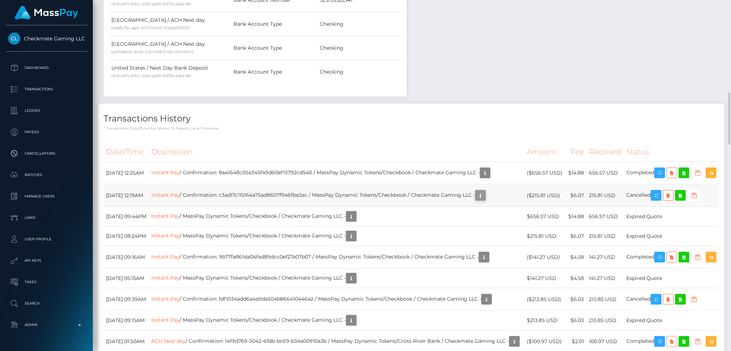
scroll to position [86, 198]
click at [485, 200] on icon "button" at bounding box center [480, 195] width 9 height 9
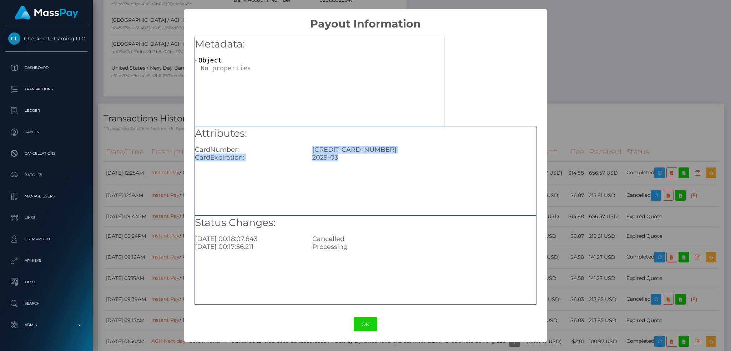
drag, startPoint x: 339, startPoint y: 156, endPoint x: 311, endPoint y: 150, distance: 28.5
click at [311, 150] on div "Attributes: CardNumber: 4815820941907360 CardExpiration: 2029-03" at bounding box center [365, 143] width 341 height 35
copy div "4815820941907360 CardExpiration: 2029-03"
drag, startPoint x: 369, startPoint y: 323, endPoint x: 373, endPoint y: 318, distance: 6.4
click at [369, 322] on button "OK" at bounding box center [366, 324] width 24 height 15
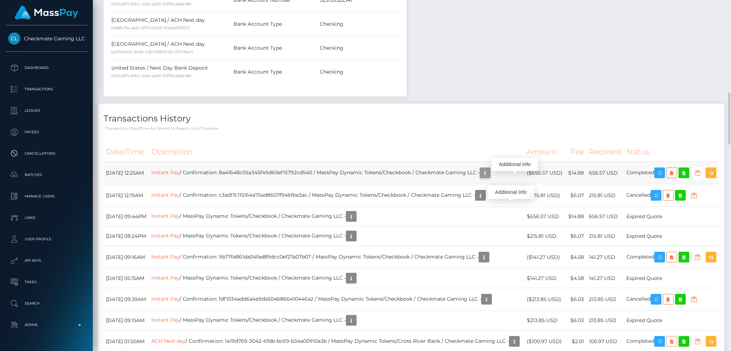
click at [490, 178] on icon "button" at bounding box center [485, 173] width 9 height 9
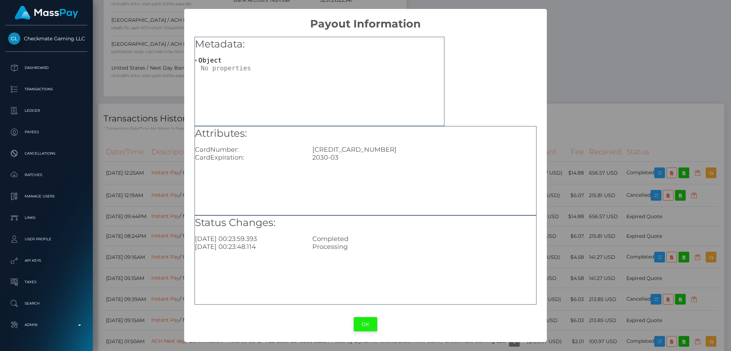
click at [366, 323] on button "OK" at bounding box center [366, 324] width 24 height 15
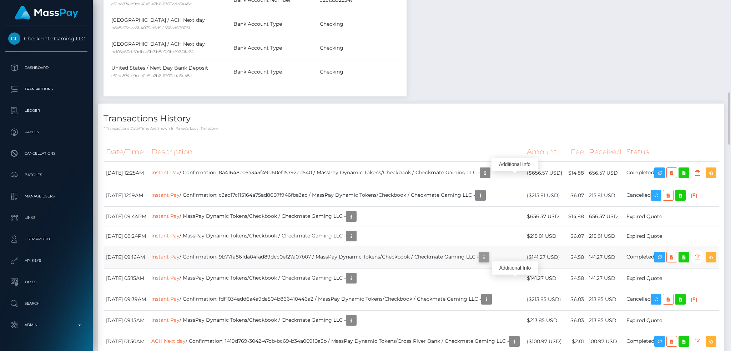
click at [489, 262] on icon "button" at bounding box center [484, 257] width 9 height 9
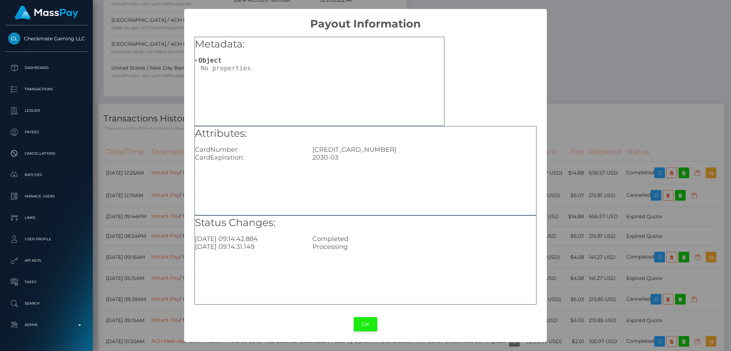
click at [368, 324] on button "OK" at bounding box center [366, 324] width 24 height 15
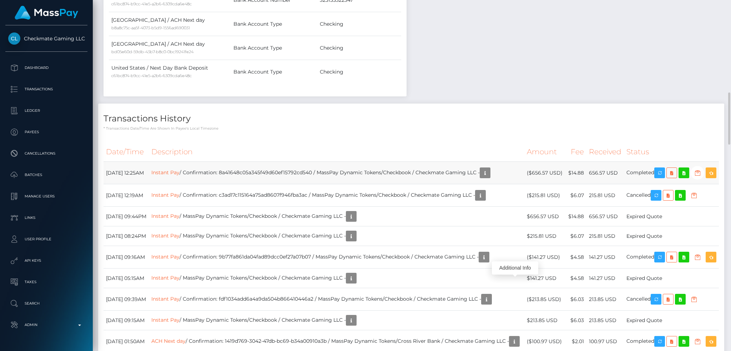
click at [307, 178] on td "Instant Pay / Confirmation: 8a41648c05a345f49d60ef15792cd540 / MassPay Dynamic …" at bounding box center [337, 173] width 376 height 23
copy td "8a41648c05a345f49d60ef15792cd540"
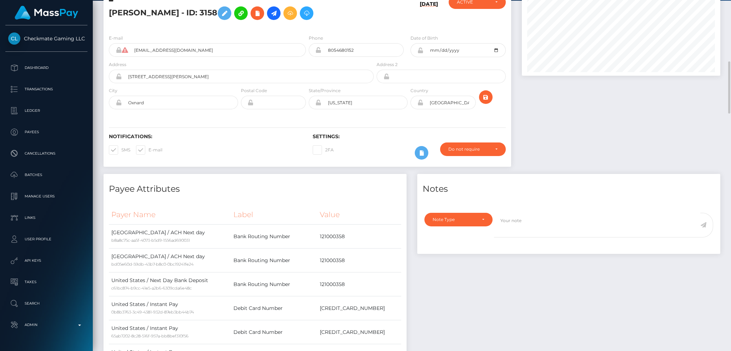
scroll to position [0, 0]
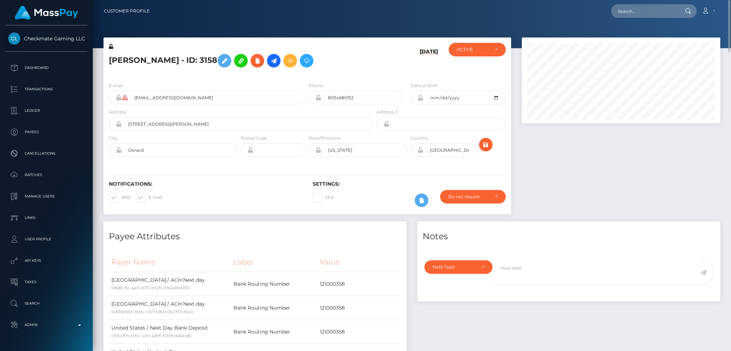
click at [654, 3] on nav "Customer Profile Loading... Loading... Account" at bounding box center [412, 11] width 639 height 22
click at [653, 12] on input "text" at bounding box center [644, 11] width 67 height 14
paste input "lexlexlexicams@outlook.com"
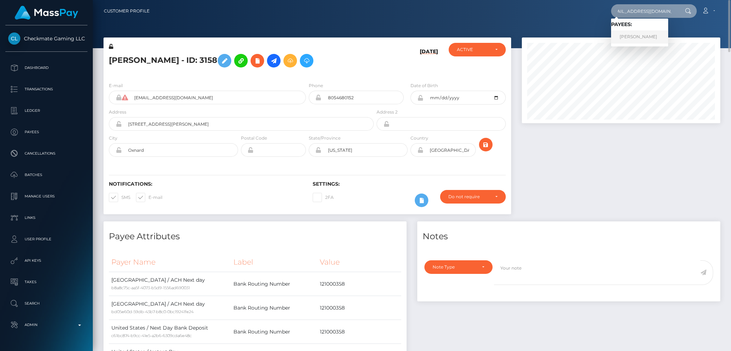
type input "lexlexlexicams@outlook.com"
click at [643, 39] on link "Valentina Bezukladycina" at bounding box center [639, 36] width 57 height 13
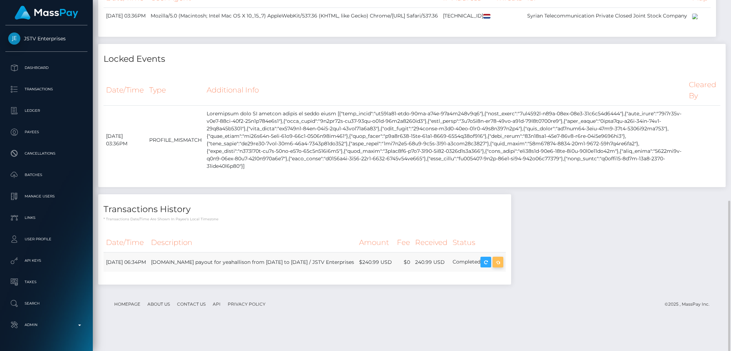
scroll to position [86, 198]
click at [503, 267] on icon "button" at bounding box center [498, 262] width 9 height 9
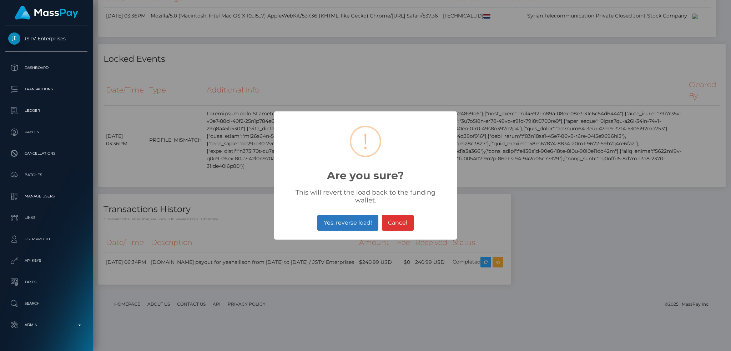
click at [334, 215] on button "Yes, reverse load!" at bounding box center [348, 223] width 61 height 16
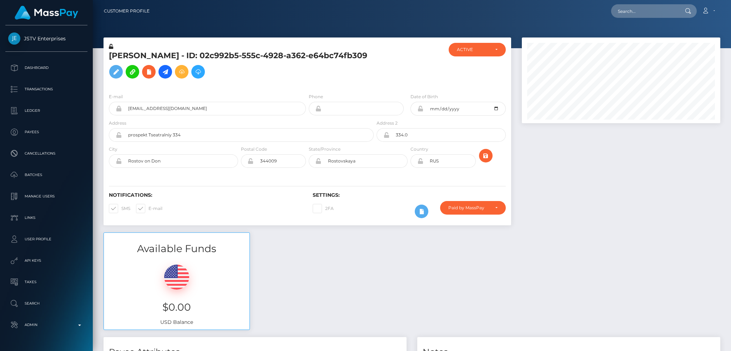
scroll to position [86, 198]
click at [655, 12] on input "text" at bounding box center [644, 11] width 67 height 14
paste input "poact_9GZuV6613jUd"
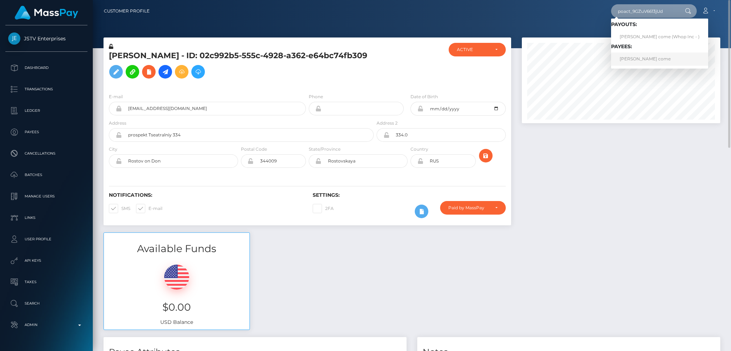
type input "poact_9GZuV6613jUd"
click at [641, 57] on link "[PERSON_NAME] come" at bounding box center [659, 59] width 97 height 13
